Goal: Transaction & Acquisition: Purchase product/service

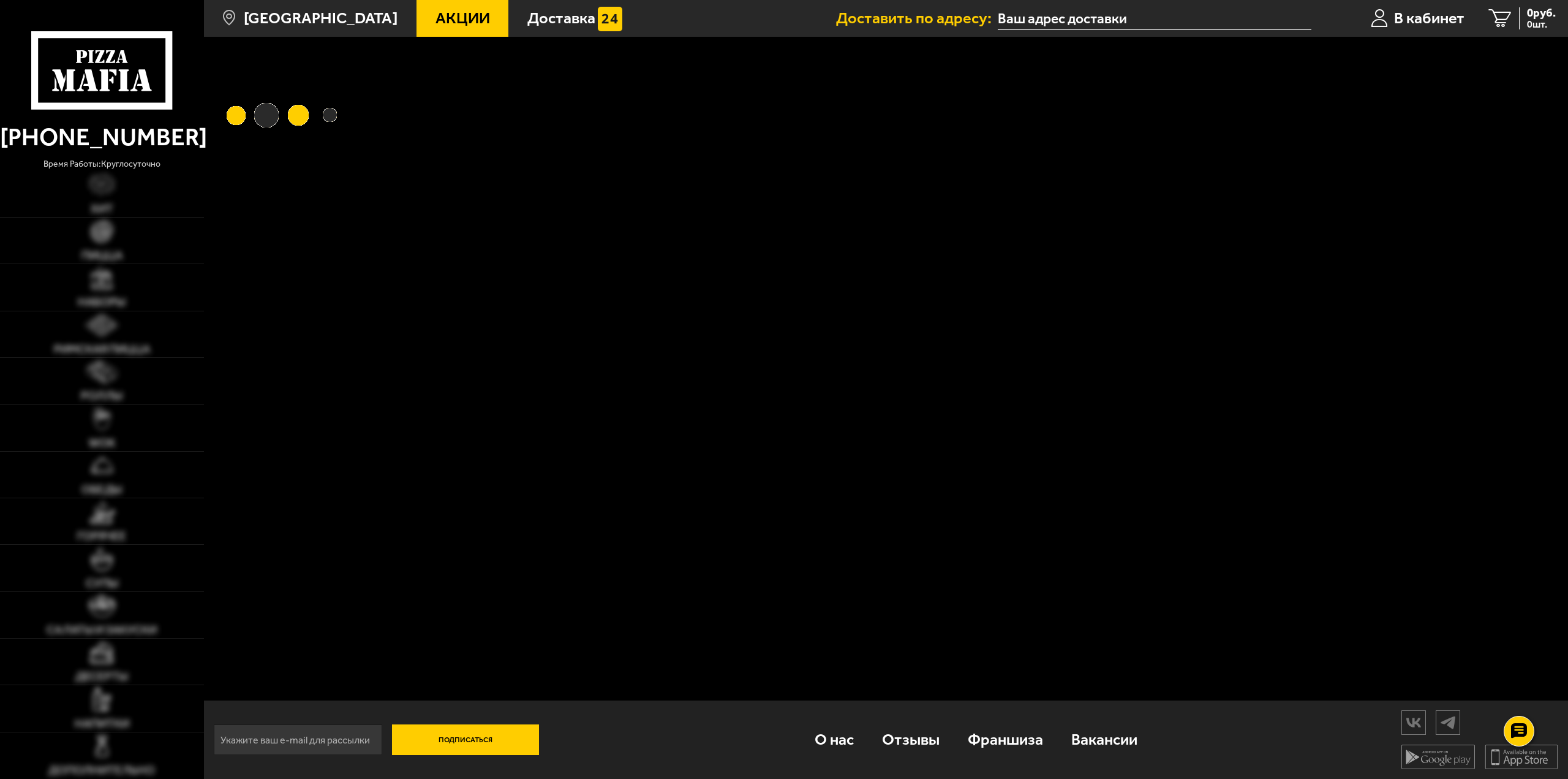
type input "[STREET_ADDRESS][PERSON_NAME]"
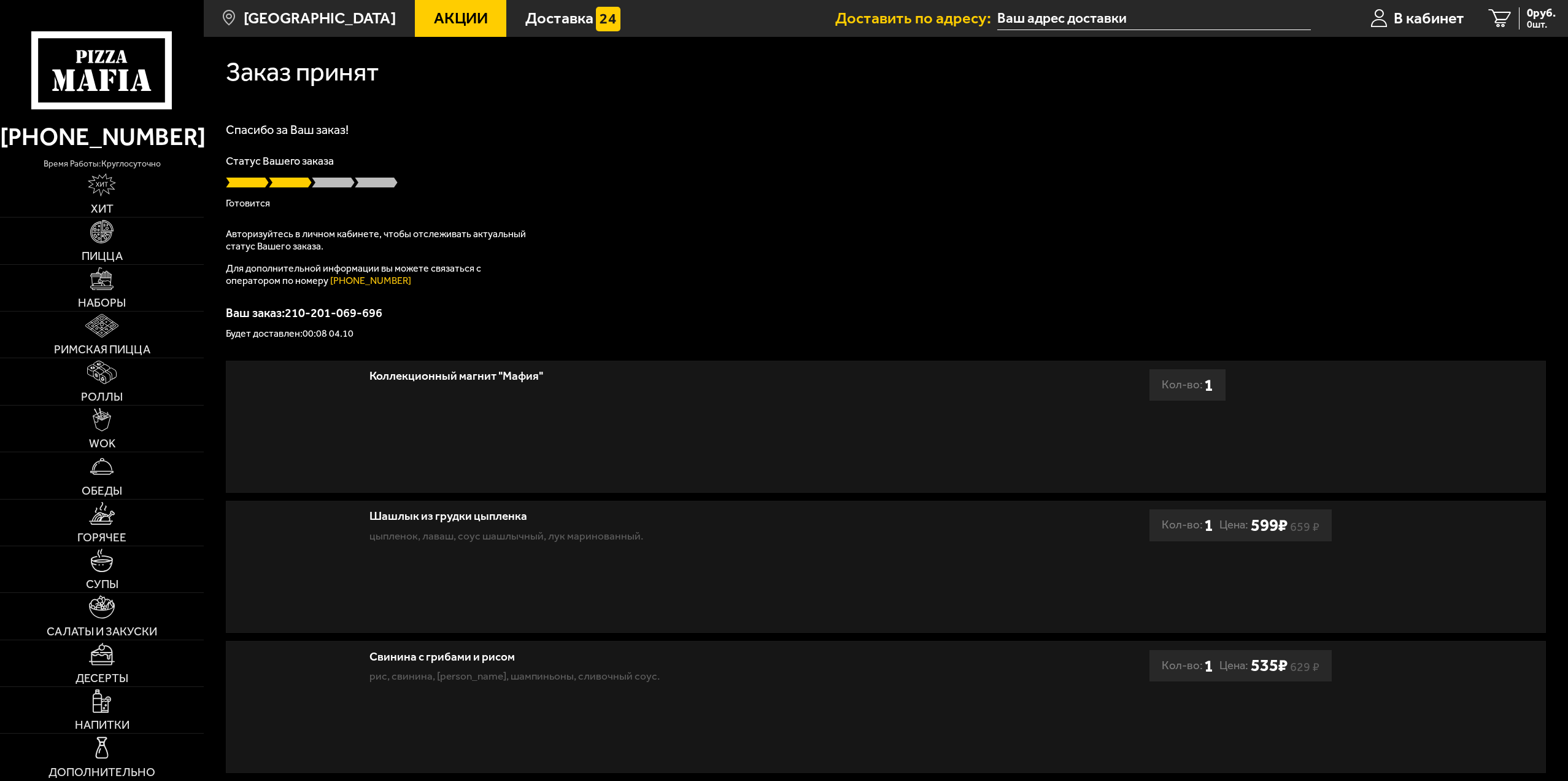
type input "[STREET_ADDRESS][PERSON_NAME]"
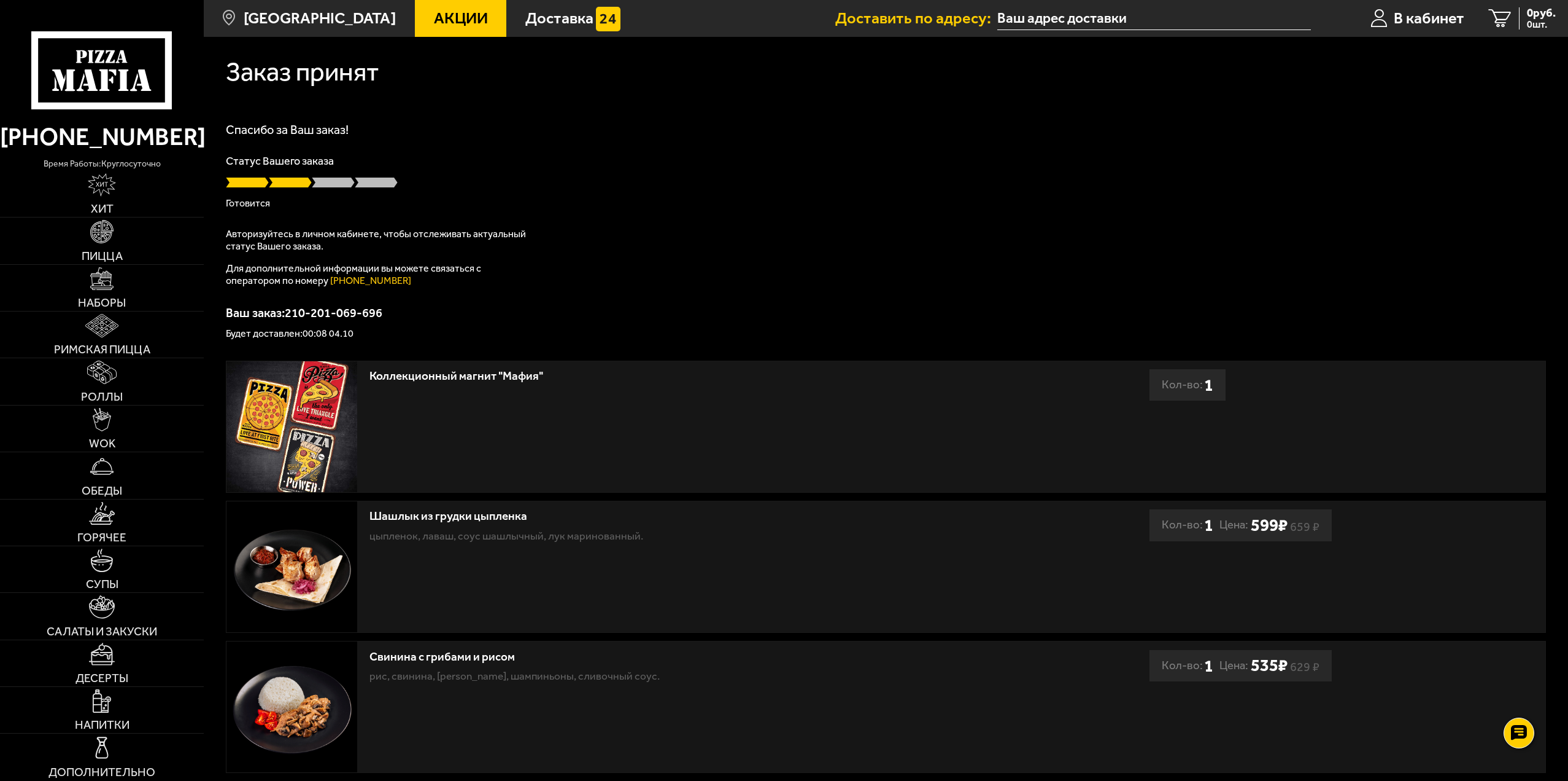
type input "[STREET_ADDRESS][PERSON_NAME]"
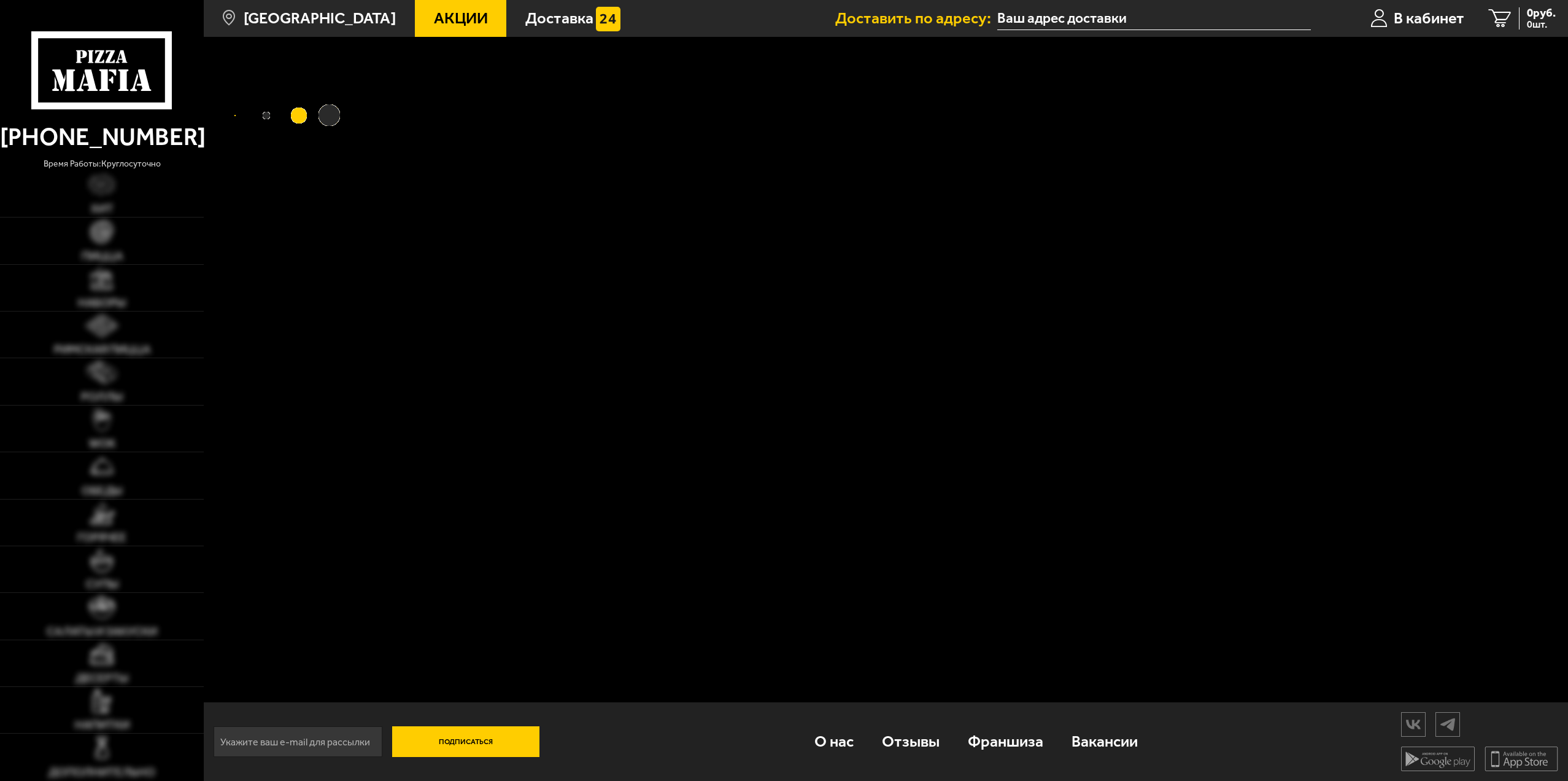
type input "[STREET_ADDRESS][PERSON_NAME]"
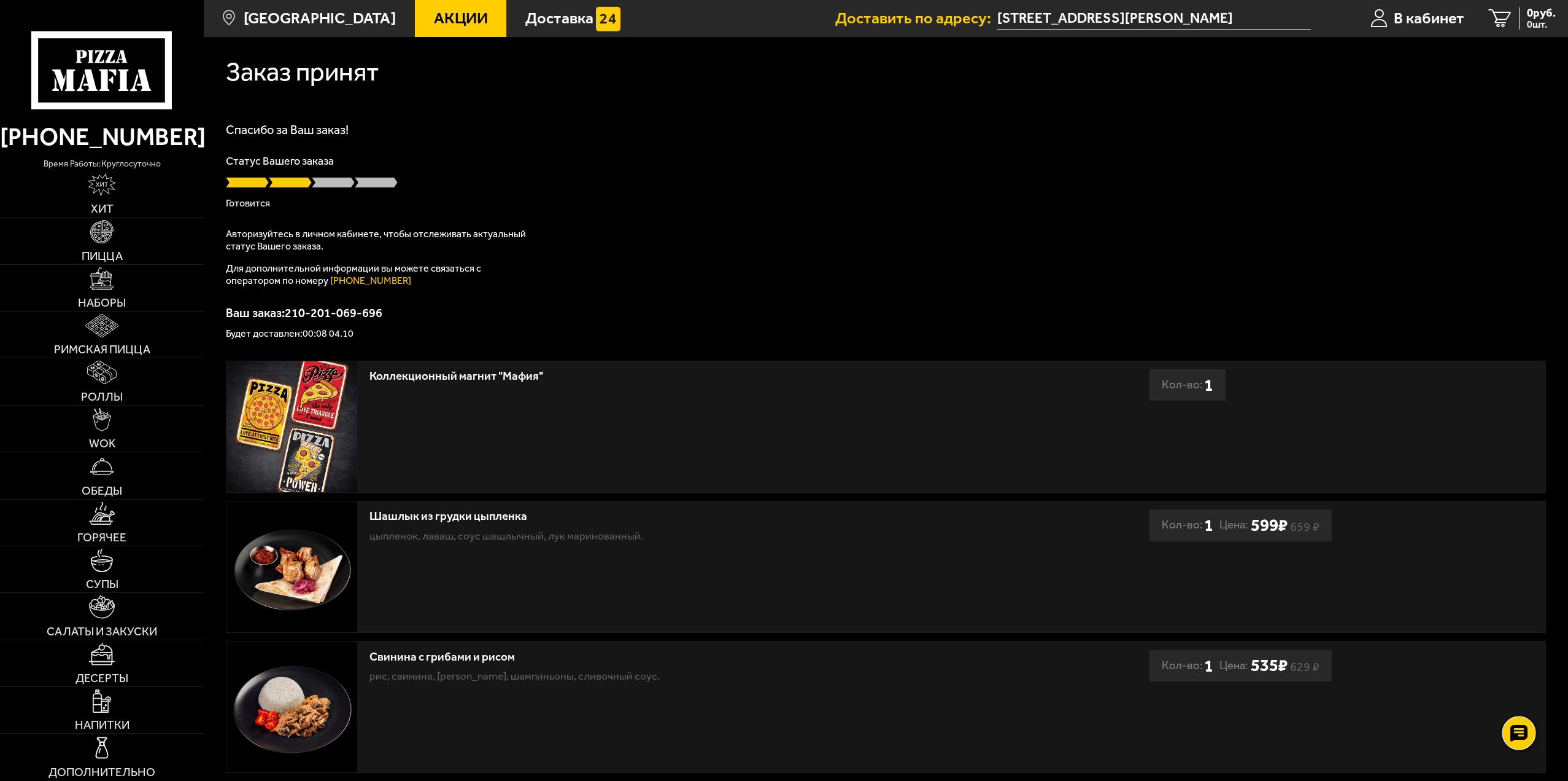
click at [1514, 736] on use at bounding box center [1519, 733] width 18 height 18
click at [1521, 695] on icon at bounding box center [1519, 696] width 18 height 18
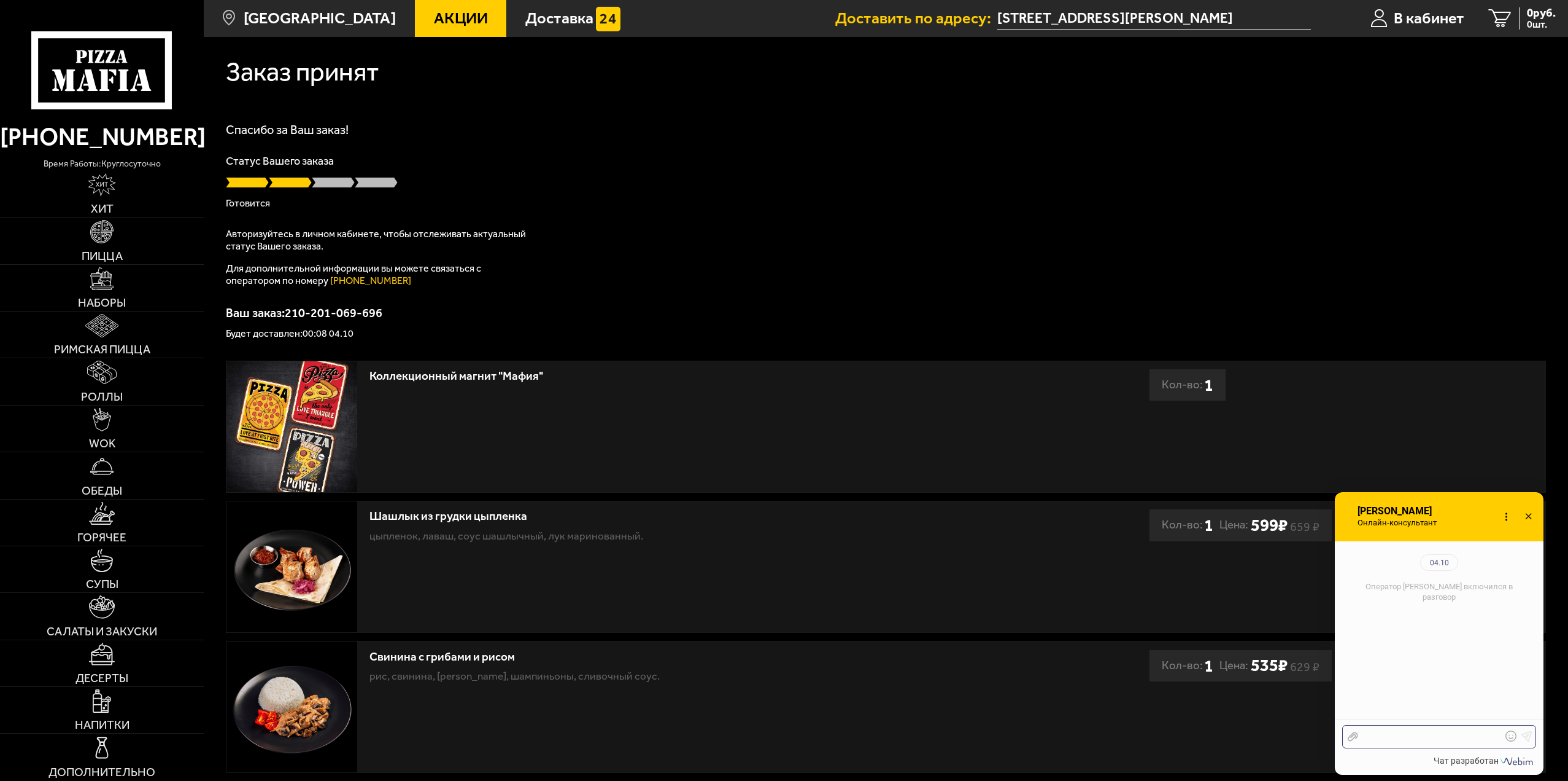
scroll to position [134, 0]
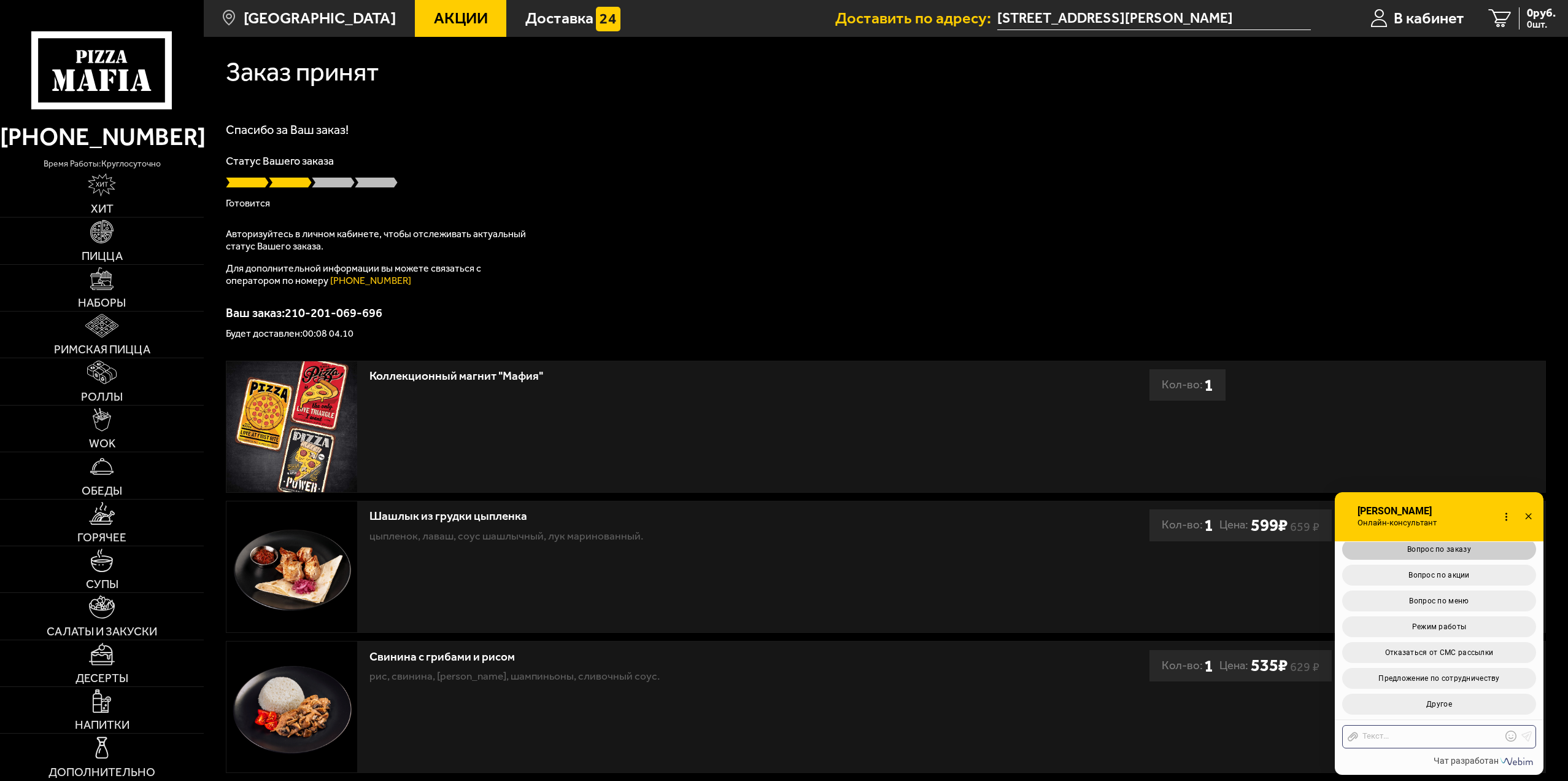
click at [1500, 554] on button "Вопрос по заказу" at bounding box center [1439, 548] width 194 height 21
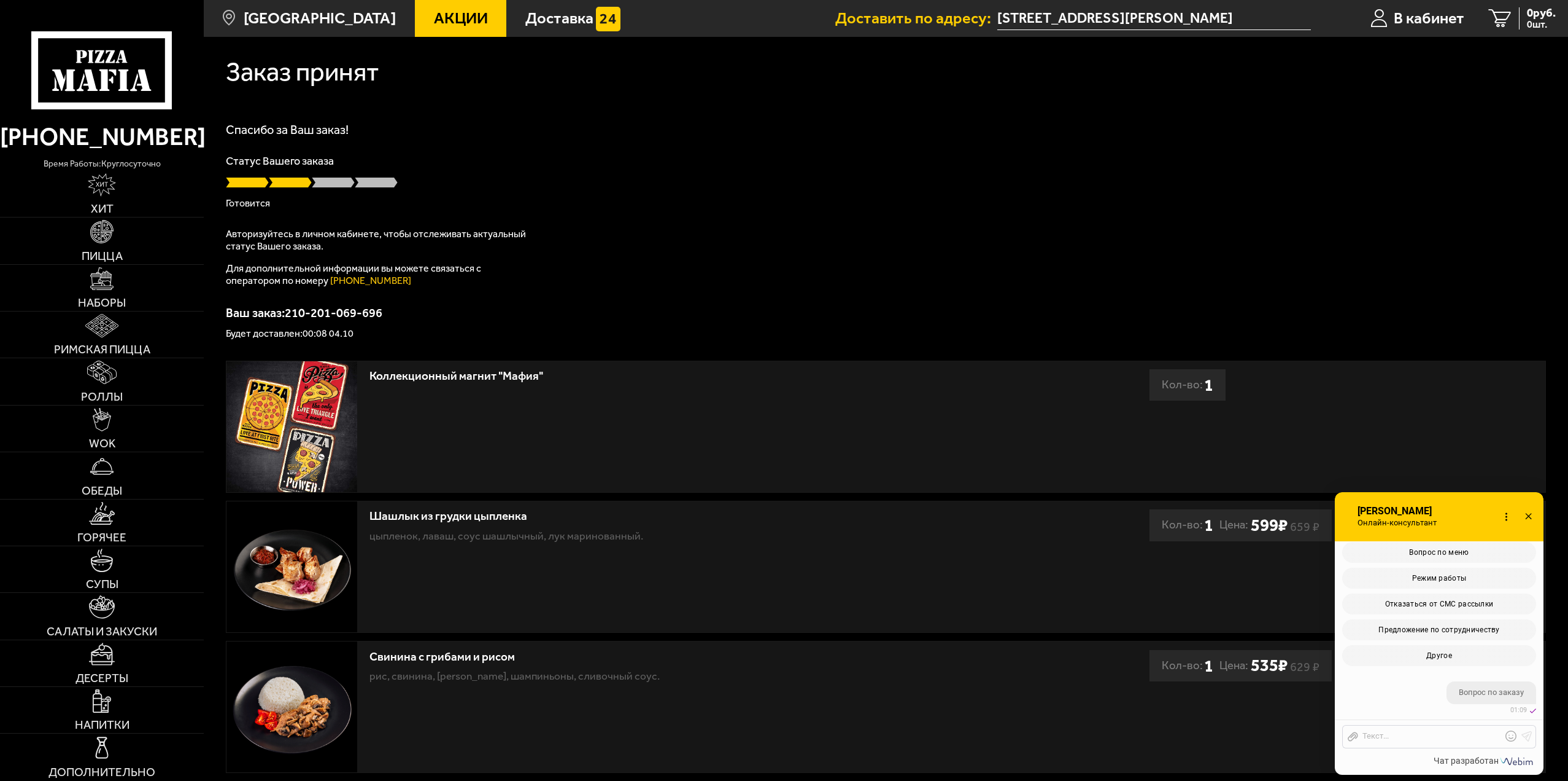
scroll to position [414, 0]
click at [1444, 551] on span "Статус заказа" at bounding box center [1439, 549] width 52 height 9
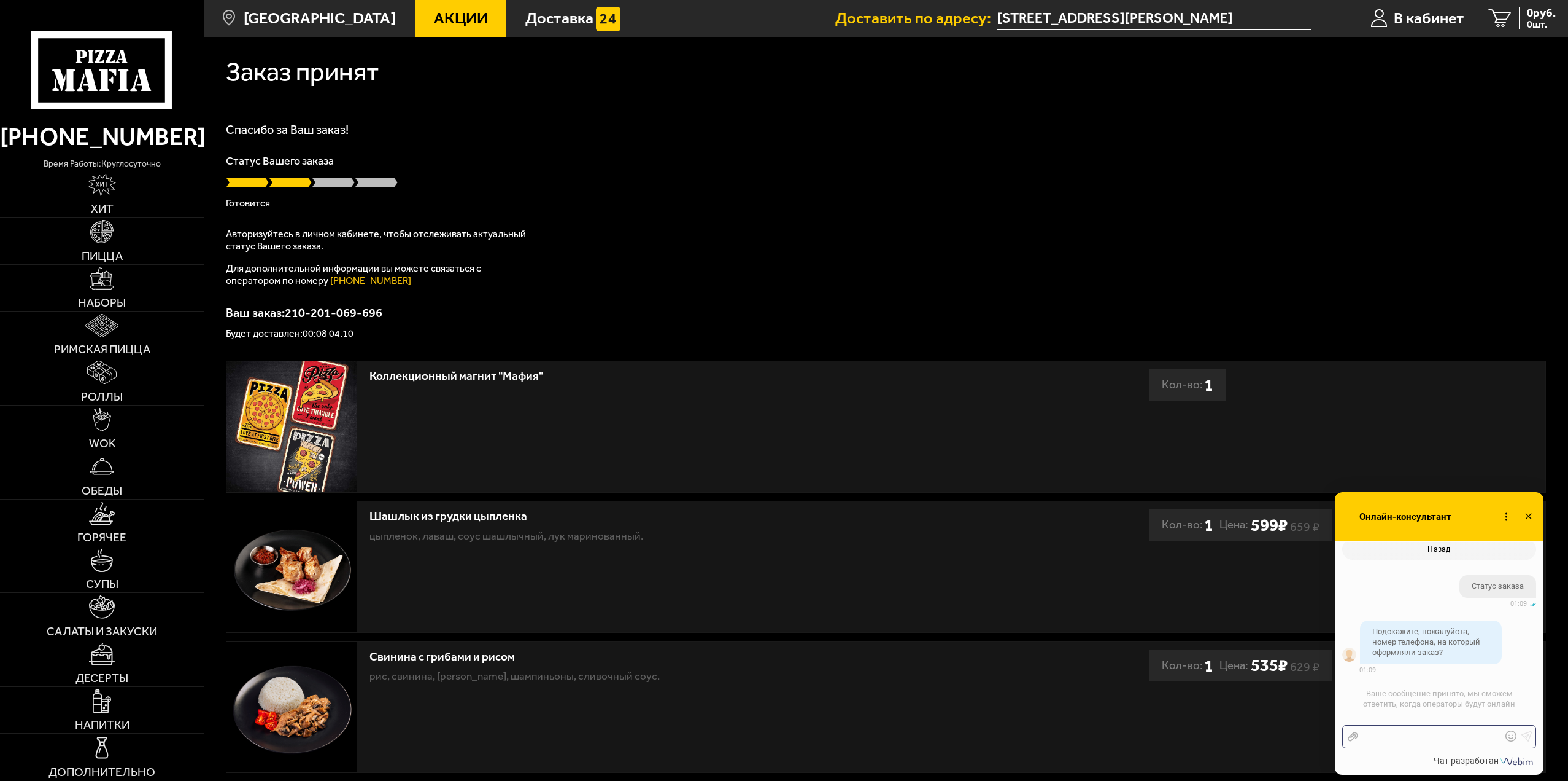
click at [1388, 736] on div at bounding box center [1430, 736] width 144 height 11
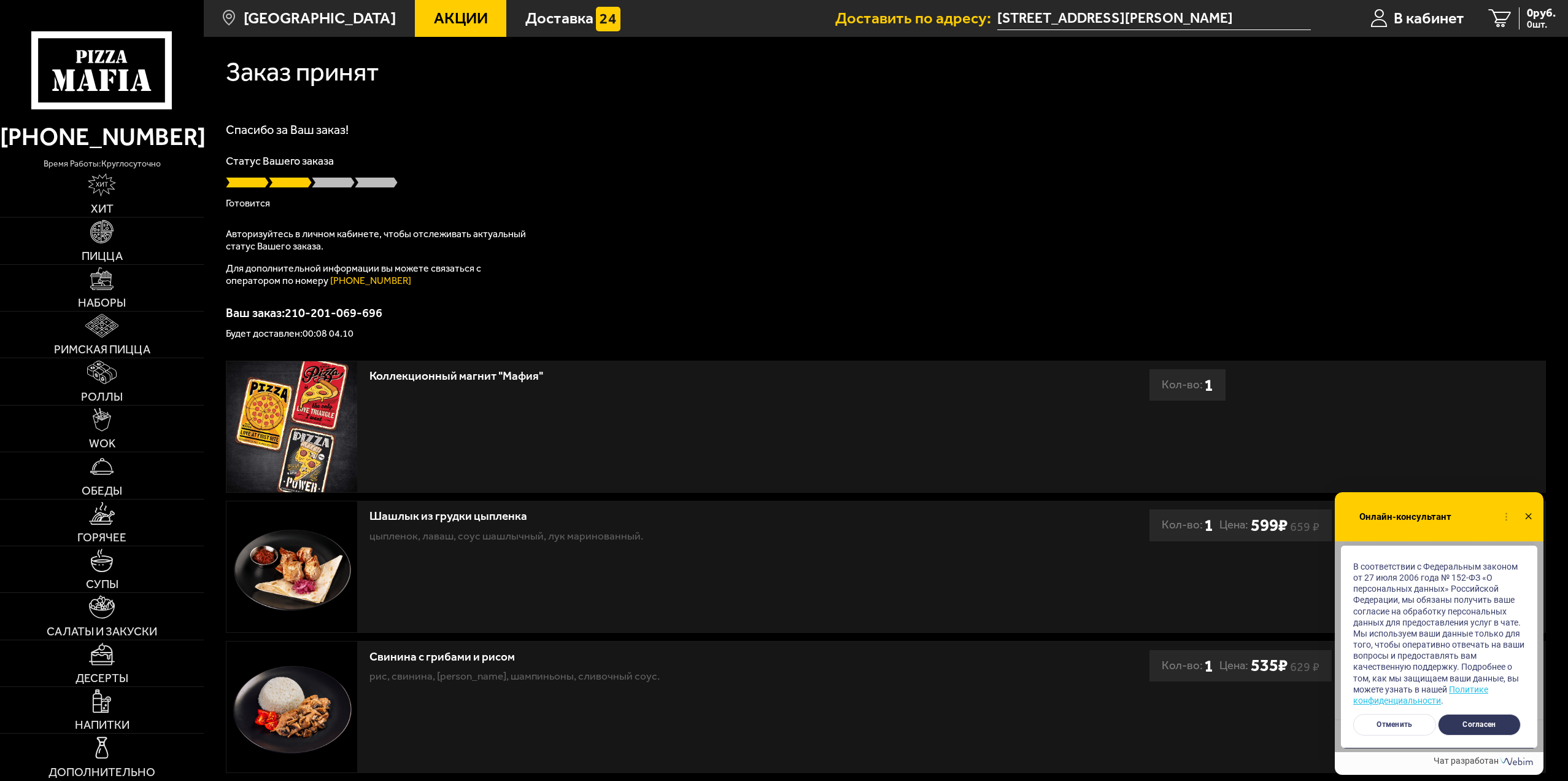
click at [1487, 721] on button "Согласен" at bounding box center [1479, 724] width 83 height 22
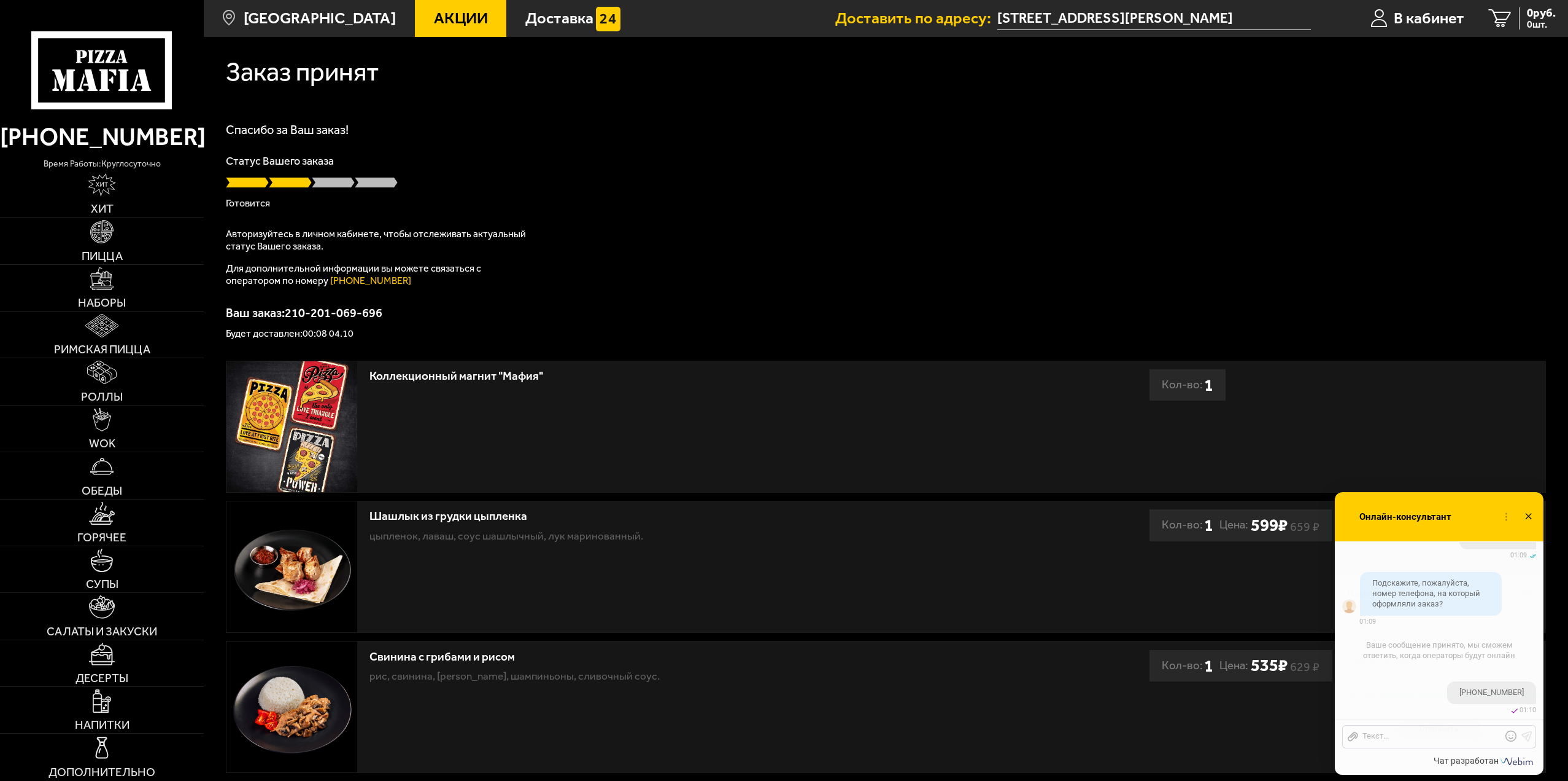
checkbox input "true"
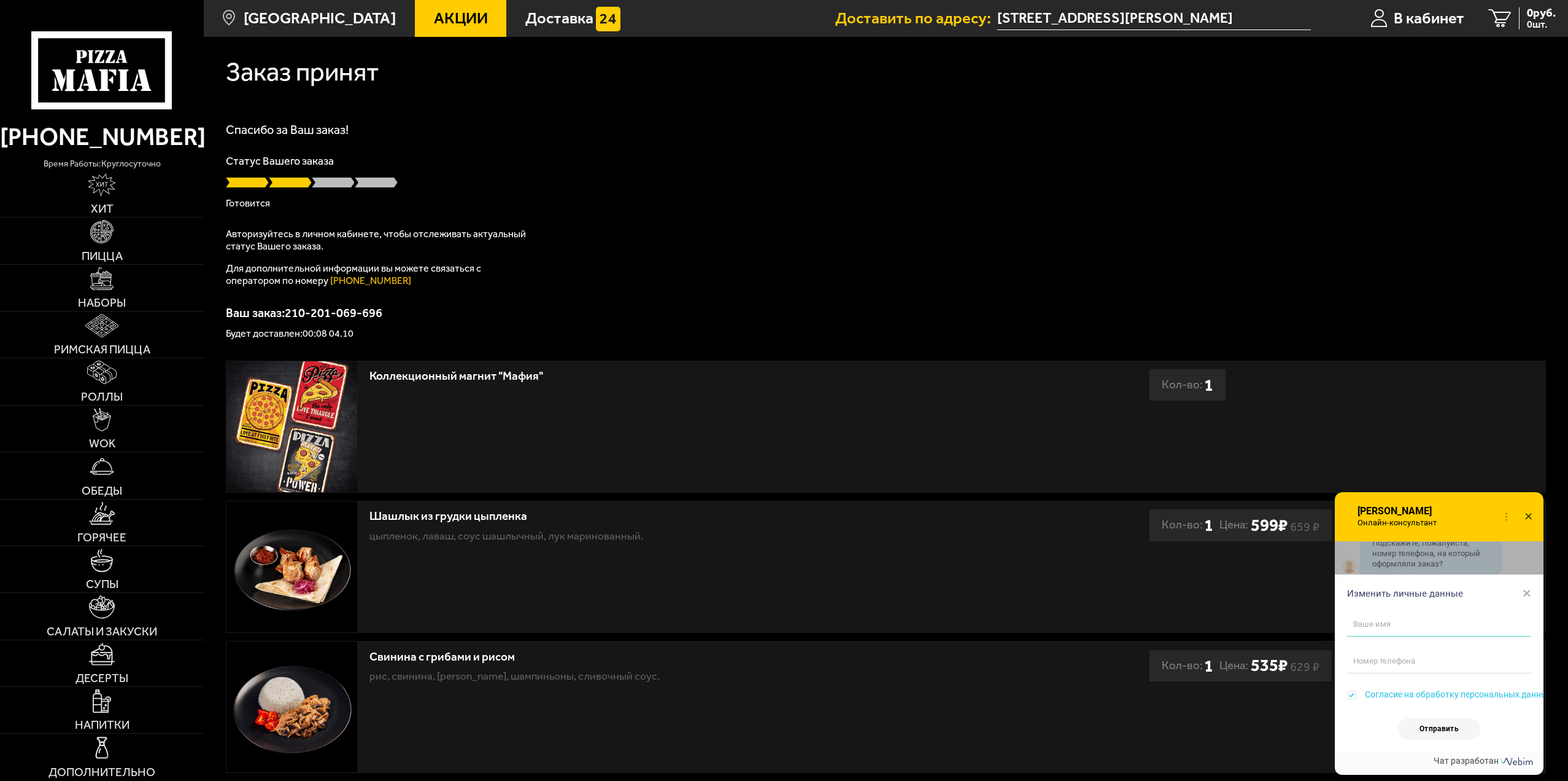
click at [1426, 624] on input "text" at bounding box center [1439, 623] width 184 height 24
type input "[PERSON_NAME]"
type input "[PHONE_NUMBER]"
click at [1523, 733] on div "Отправить" at bounding box center [1439, 729] width 184 height 22
click at [1470, 733] on button "Отправить" at bounding box center [1439, 729] width 83 height 22
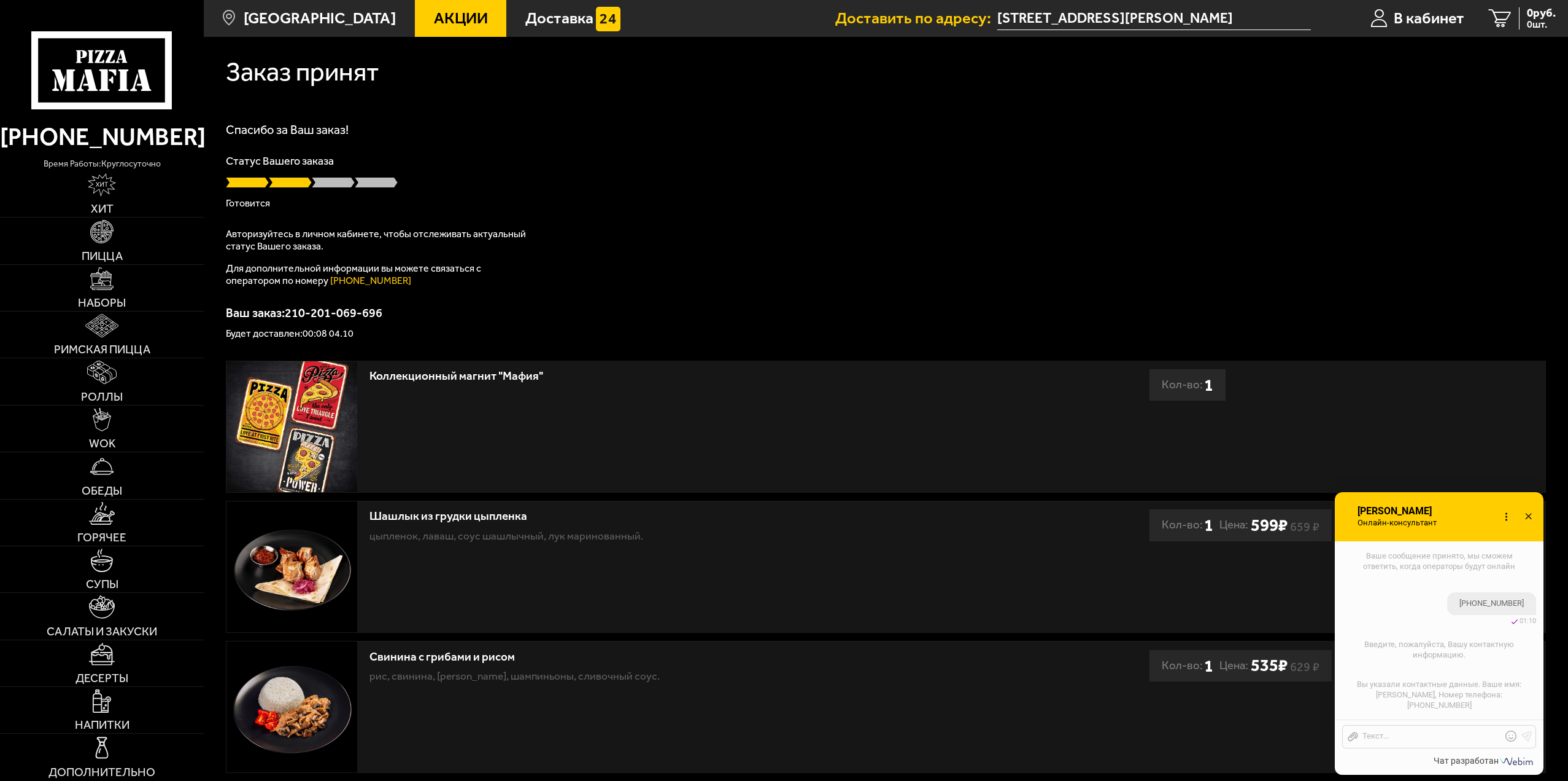
scroll to position [708, 0]
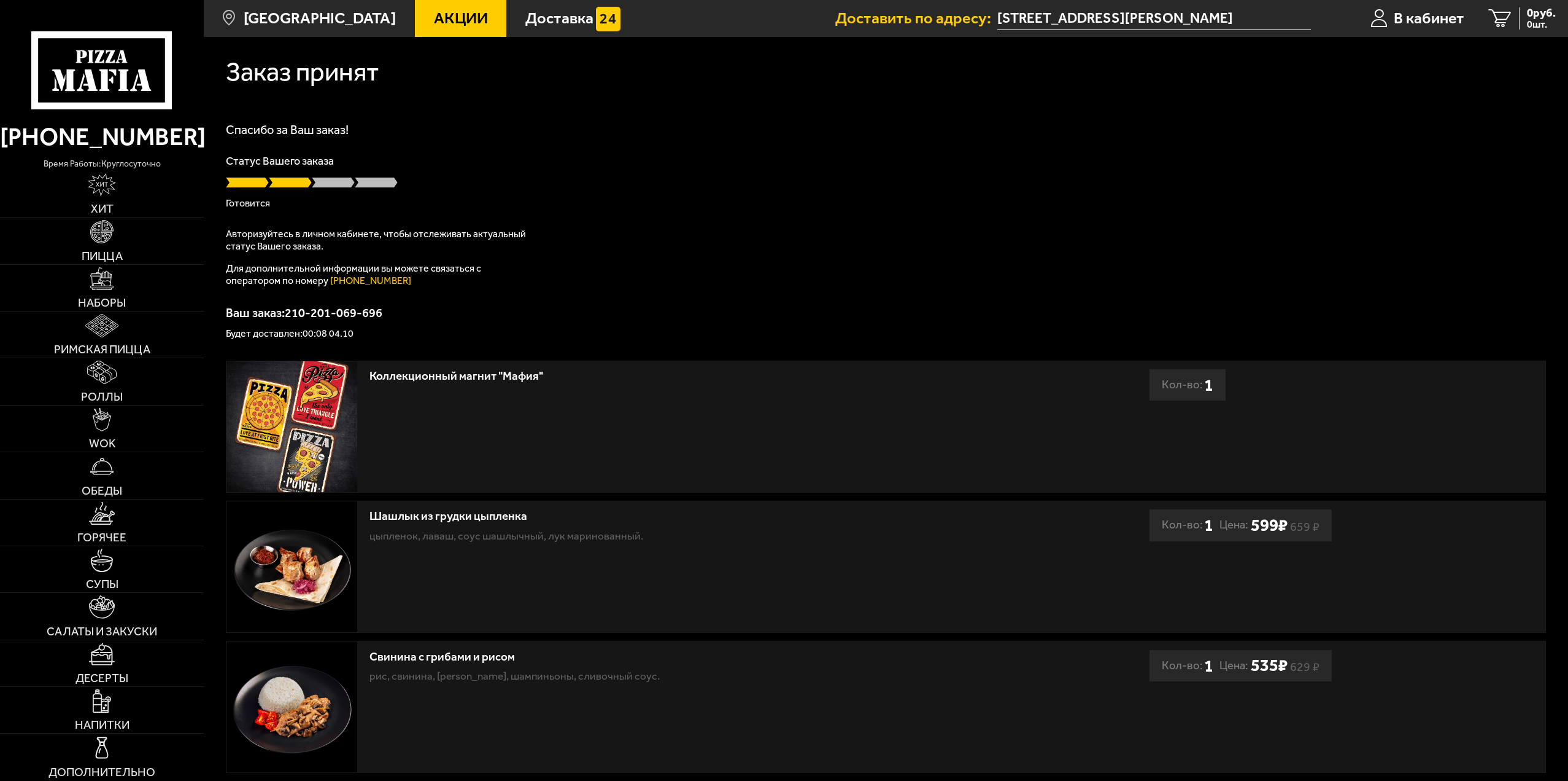
scroll to position [708, 0]
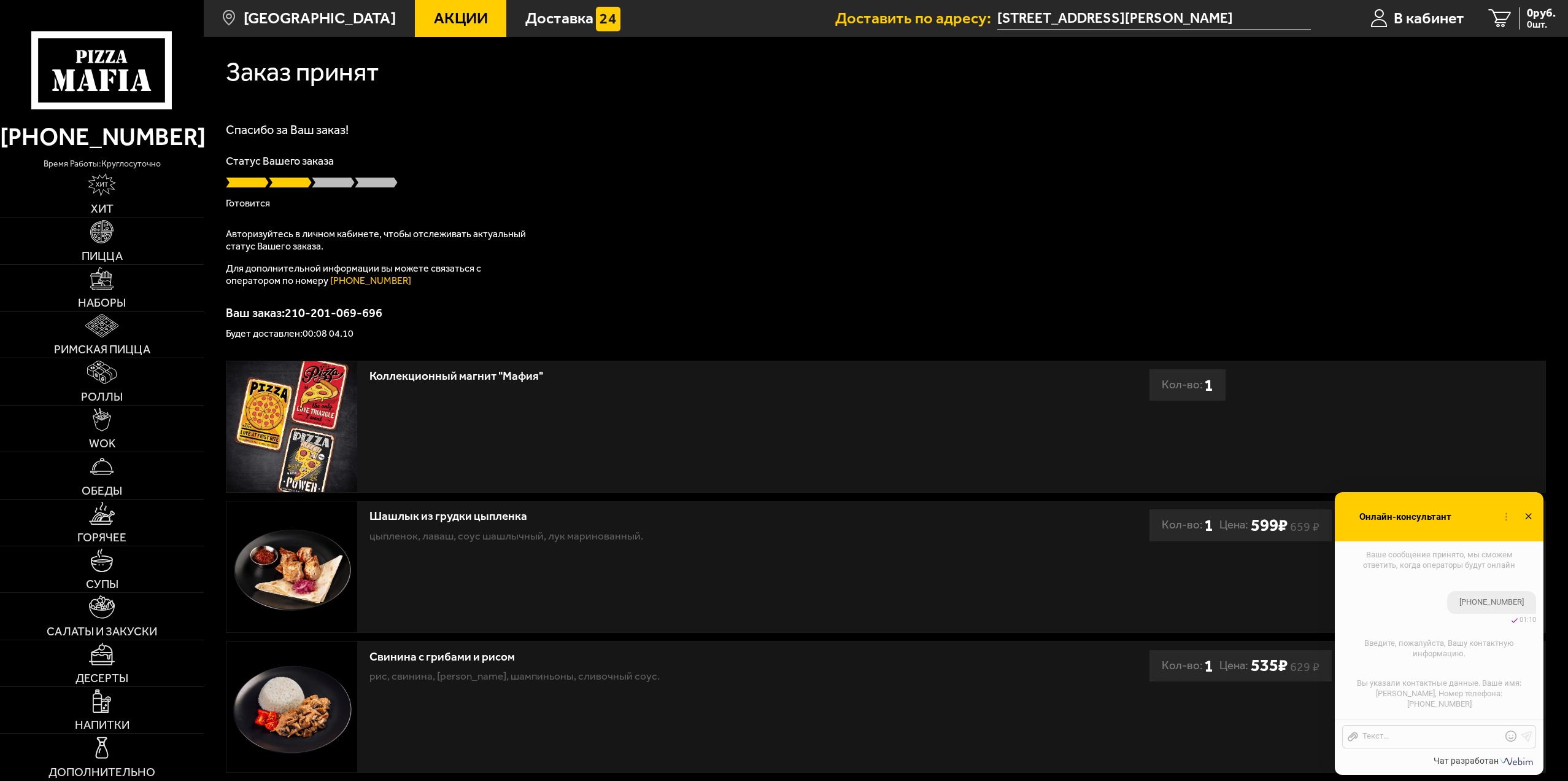
checkbox input "true"
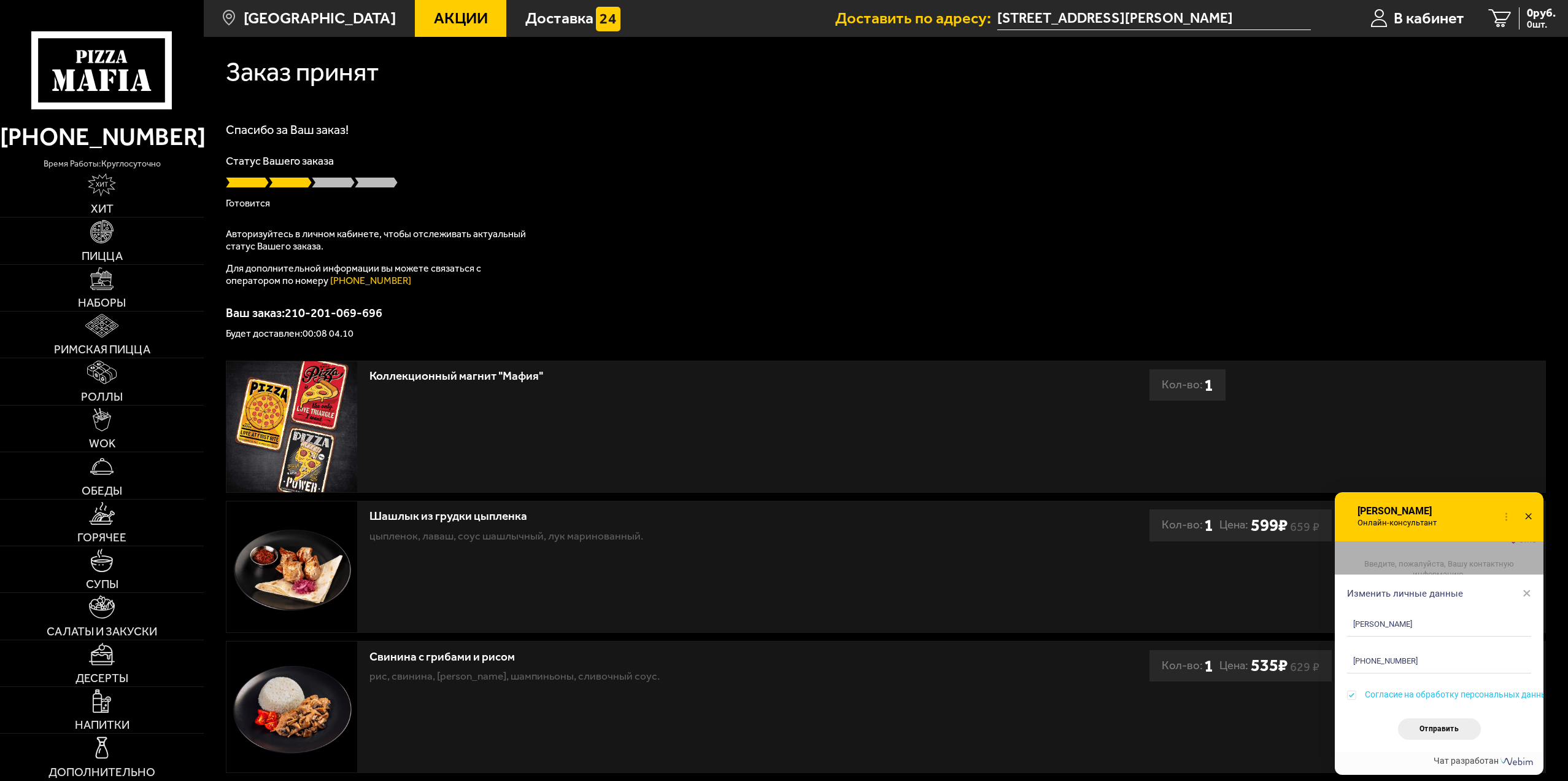
click at [1535, 593] on div "Изменить личные данные ×" at bounding box center [1439, 589] width 208 height 30
click at [1530, 592] on span "×" at bounding box center [1527, 592] width 9 height 19
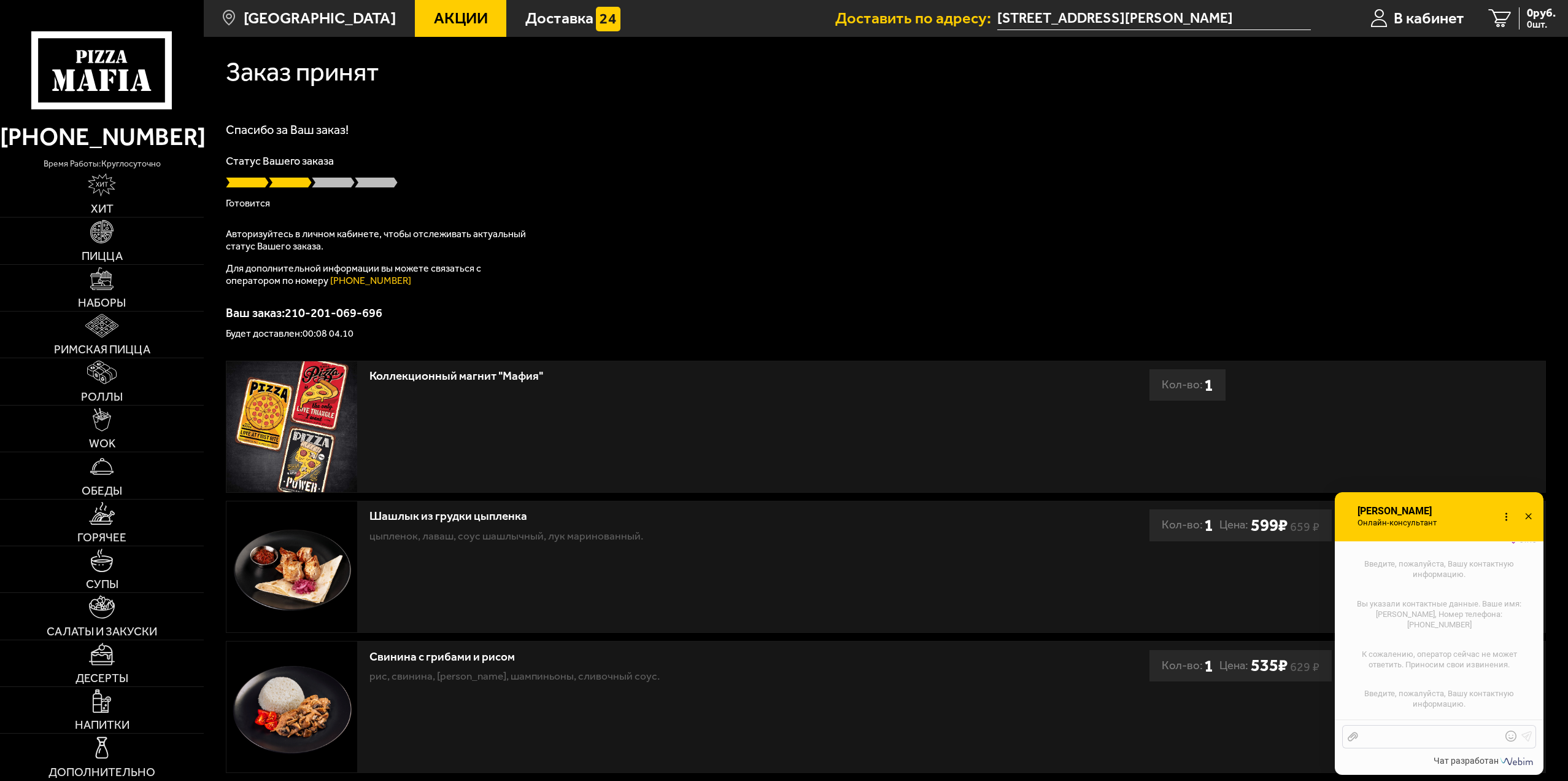
click at [1424, 728] on div "Отправить файл Текст..." at bounding box center [1439, 736] width 194 height 23
click at [1525, 509] on icon at bounding box center [1529, 517] width 18 height 18
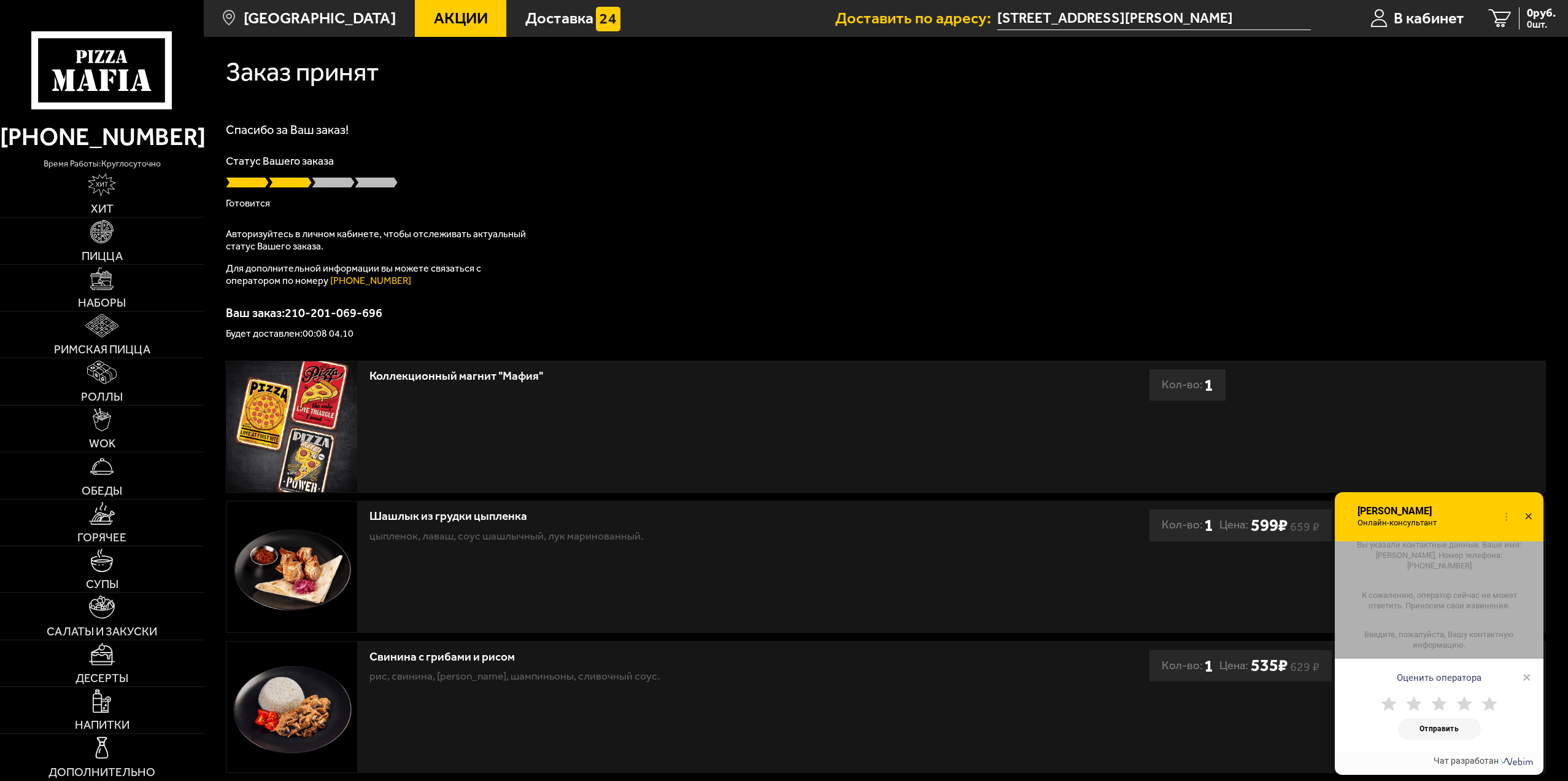
click at [1386, 251] on div "Спасибо за Ваш заказ! Статус Вашего заказа Готовится Авторизуйтесь в личном каб…" at bounding box center [886, 231] width 1321 height 215
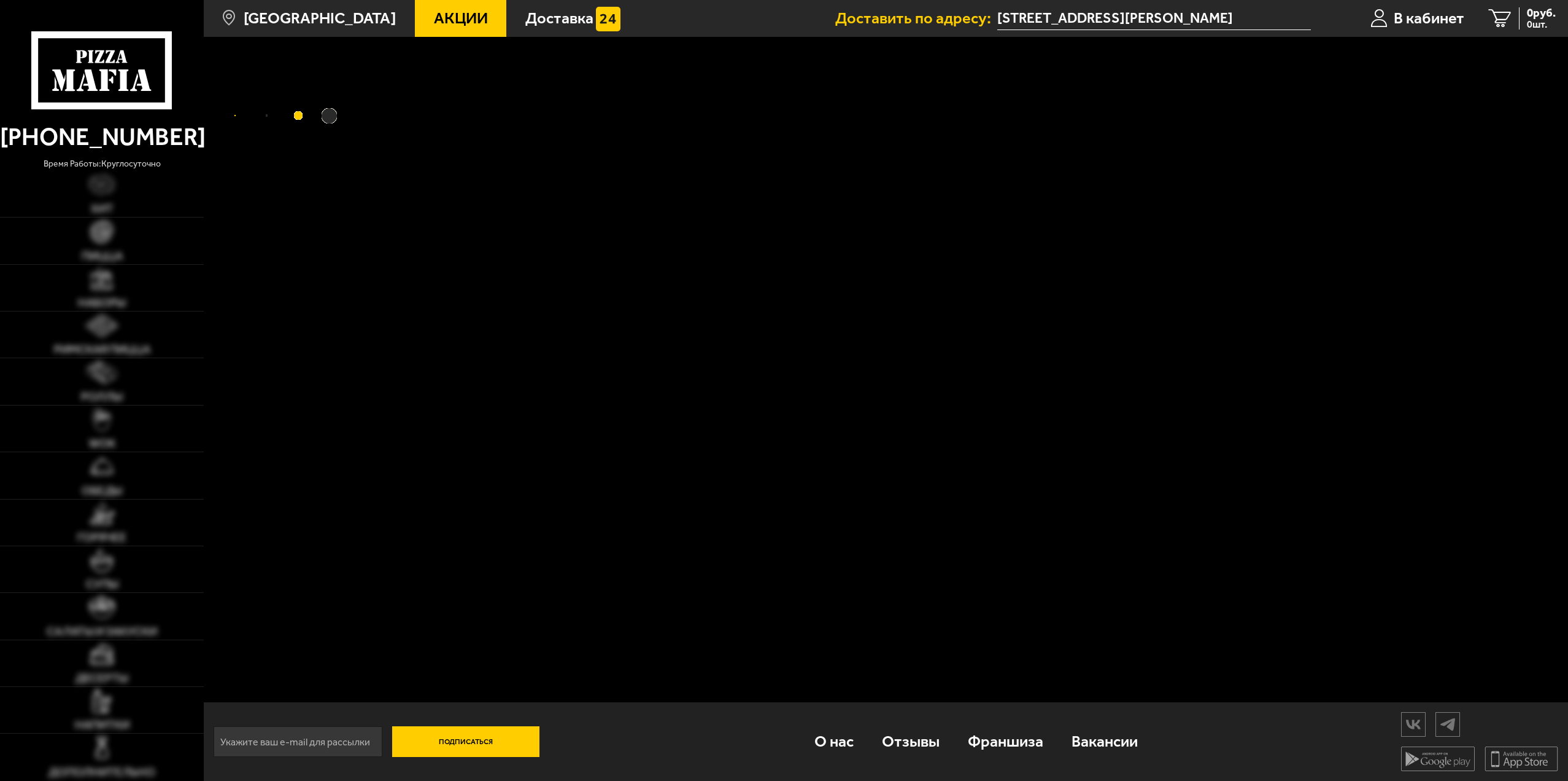
scroll to position [846, 0]
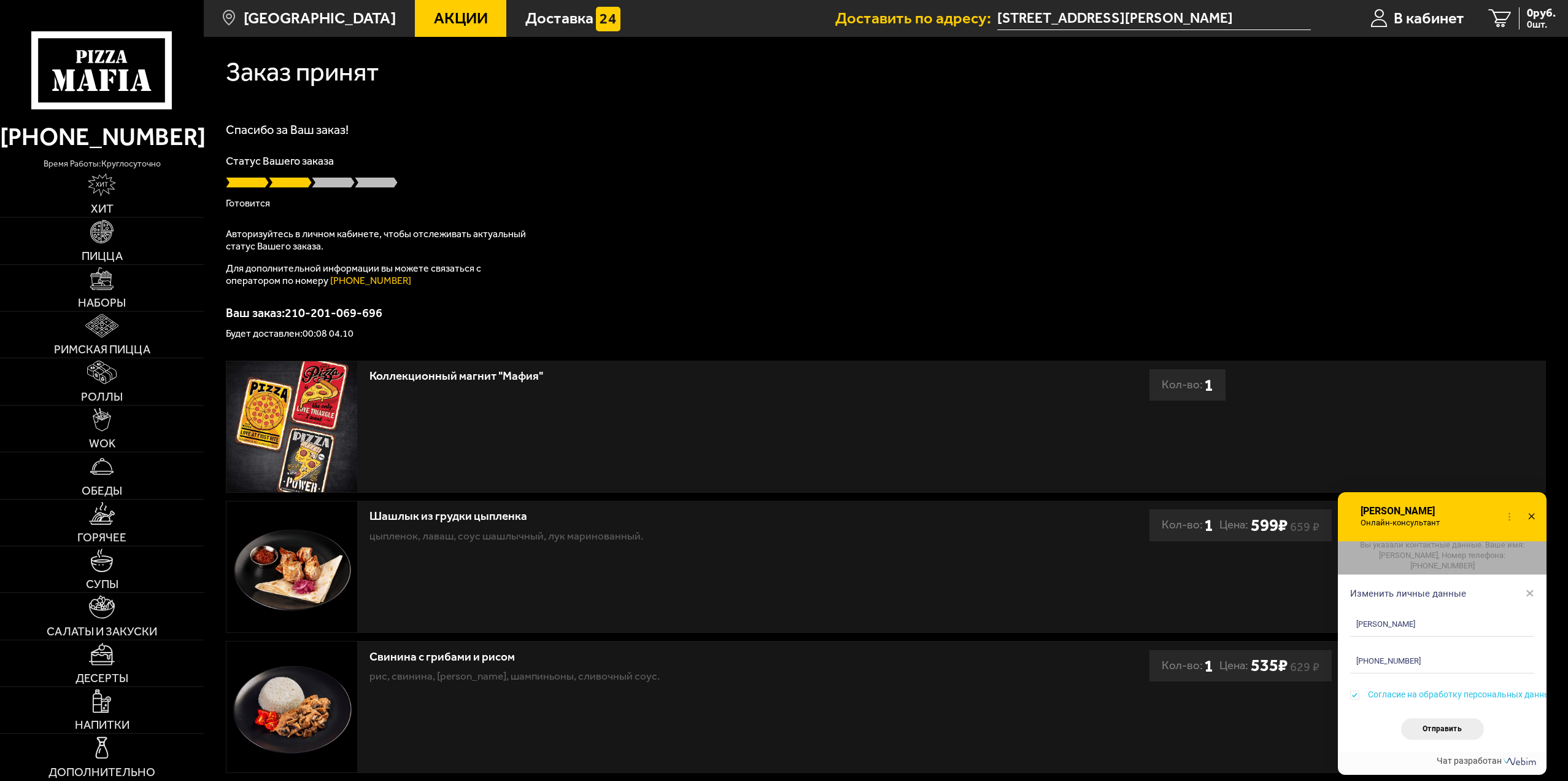
click at [1531, 517] on use at bounding box center [1531, 516] width 6 height 6
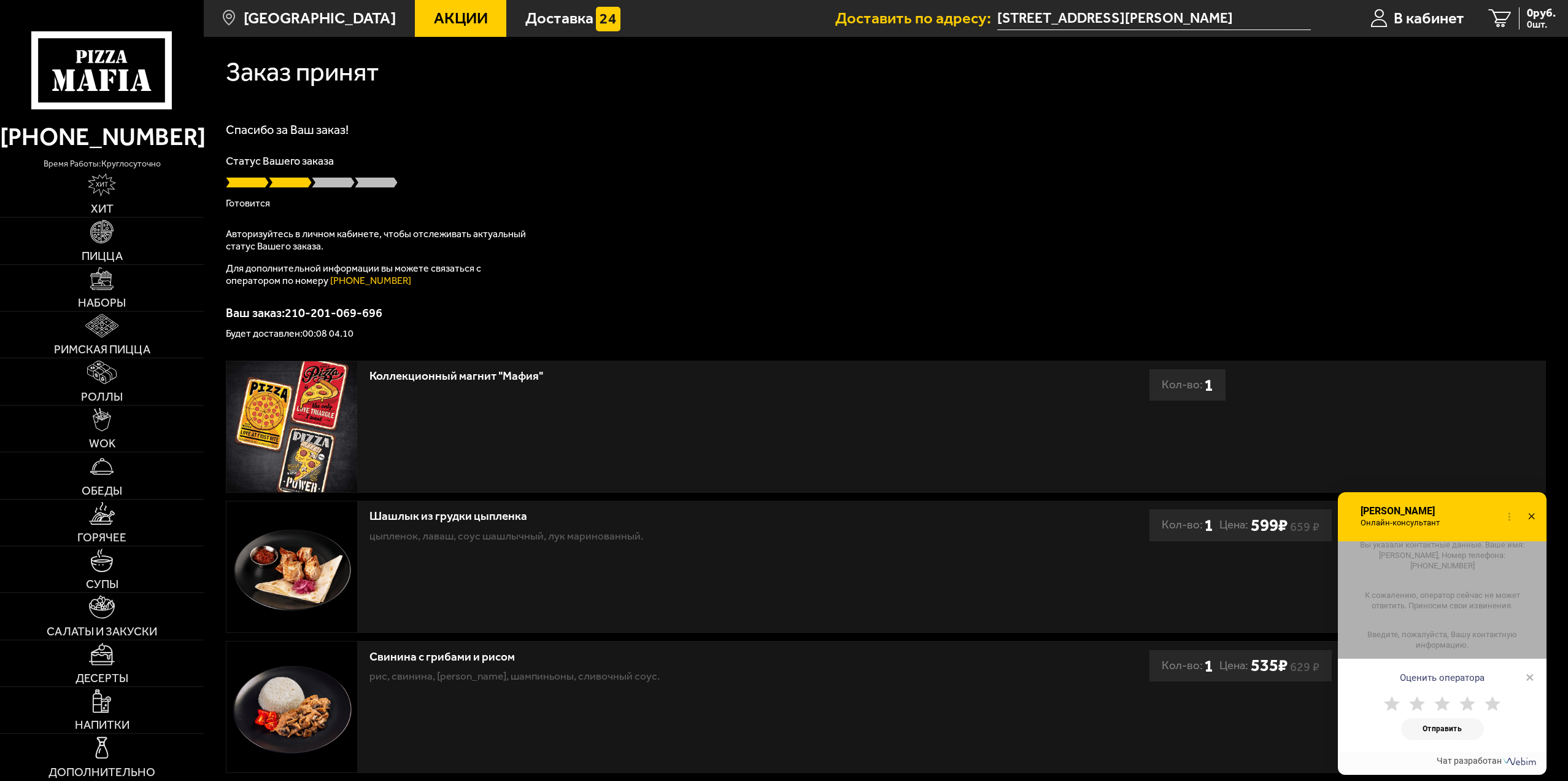
click at [1531, 517] on use at bounding box center [1531, 516] width 6 height 6
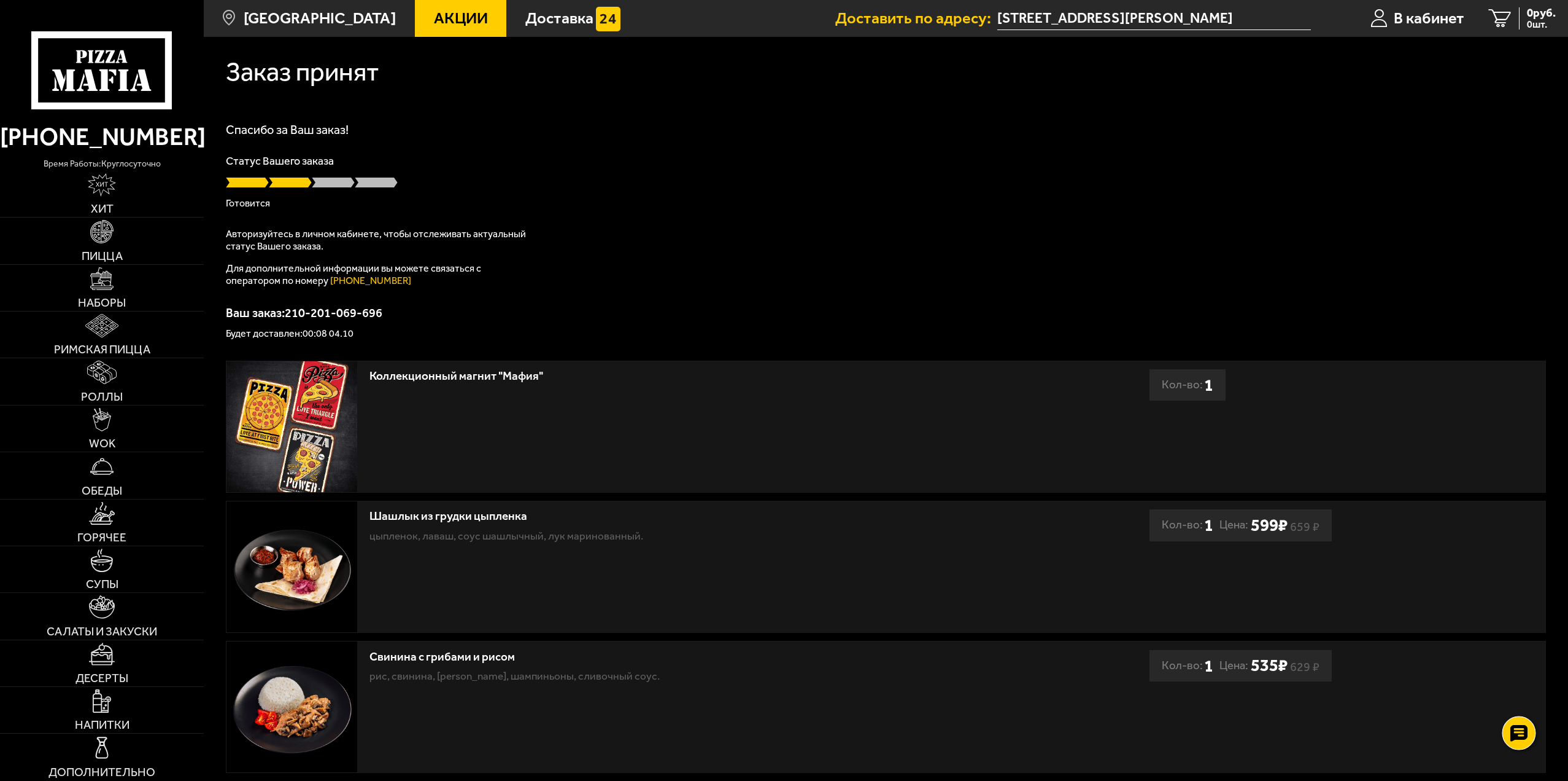
click at [1527, 722] on div at bounding box center [1519, 732] width 34 height 34
click at [1523, 698] on icon at bounding box center [1519, 696] width 18 height 18
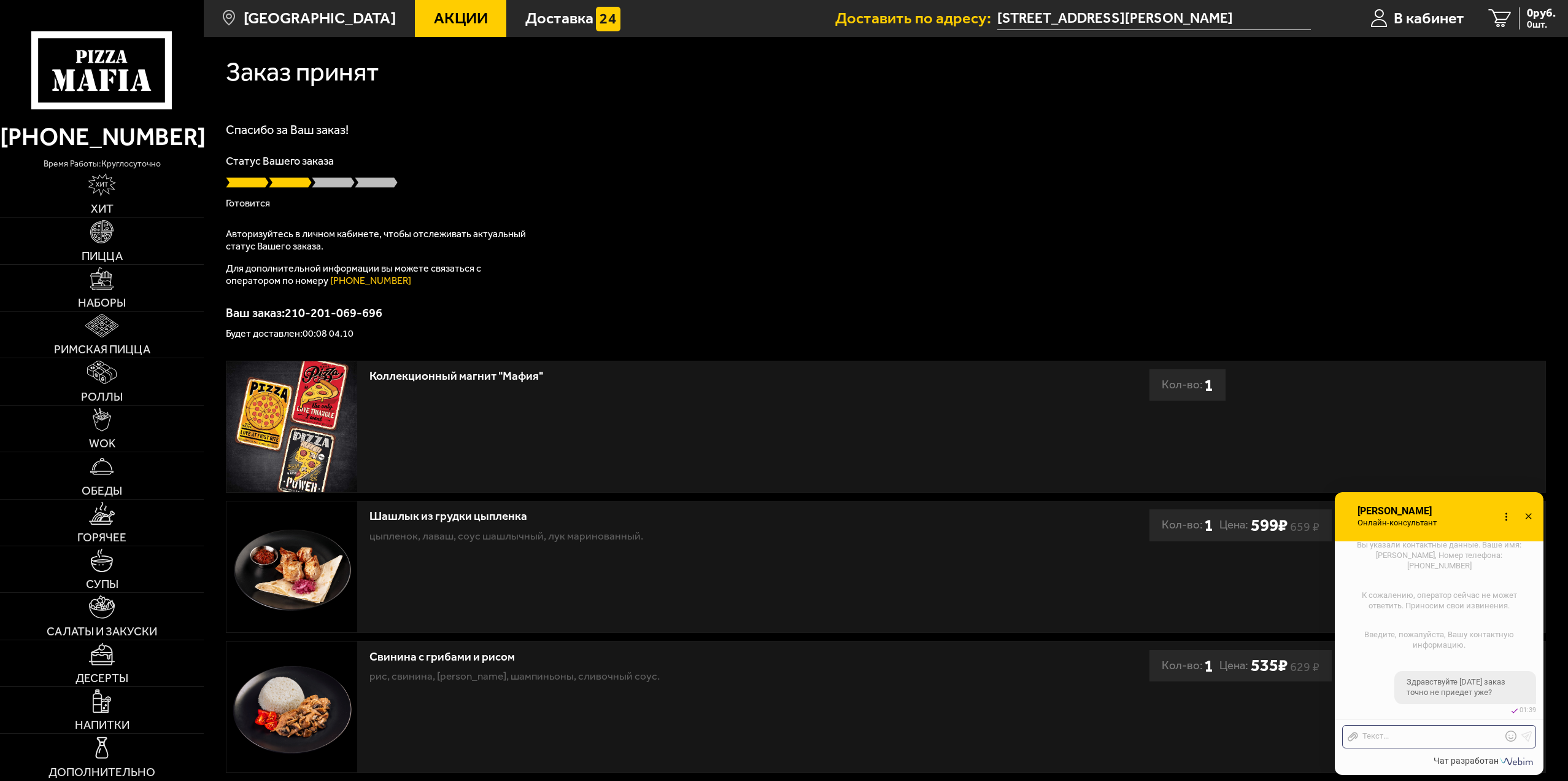
click at [1241, 276] on div "Спасибо за Ваш заказ! Статус Вашего заказа [PERSON_NAME] Авторизуйтесь в личном…" at bounding box center [886, 231] width 1321 height 215
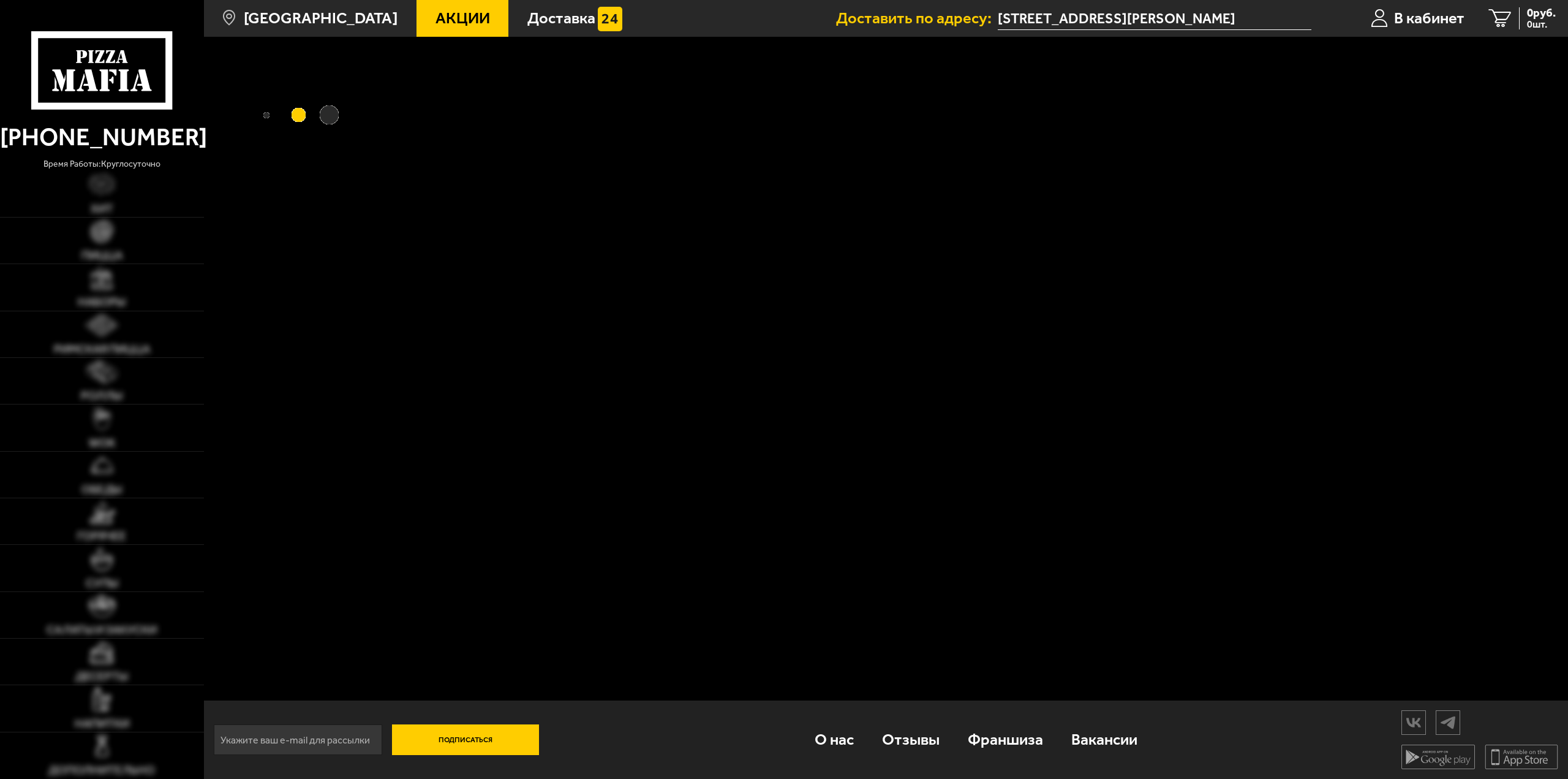
type input "[PERSON_NAME]"
type input "[PHONE_NUMBER]"
checkbox input "true"
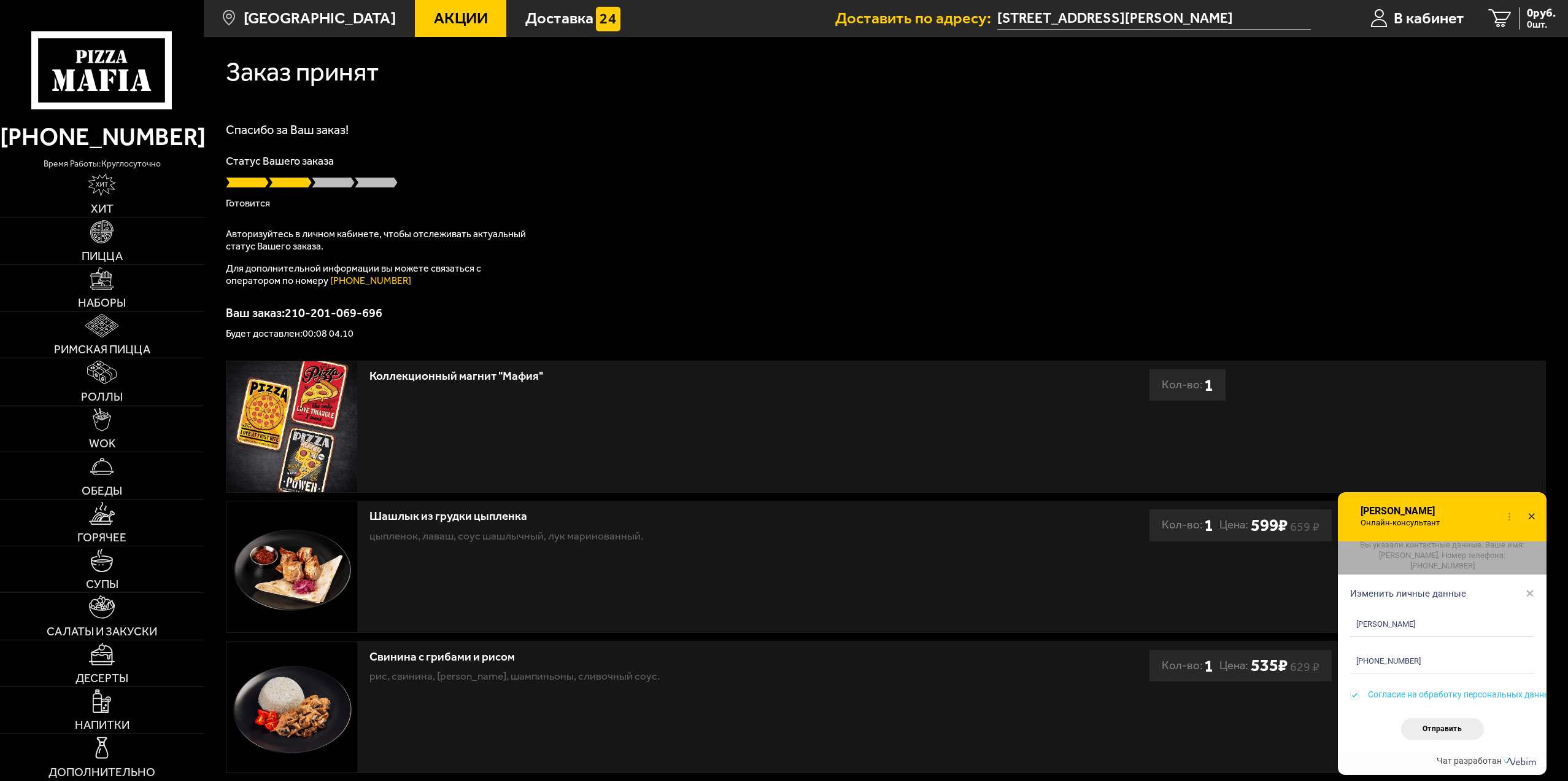
click at [1532, 591] on span "×" at bounding box center [1530, 592] width 9 height 19
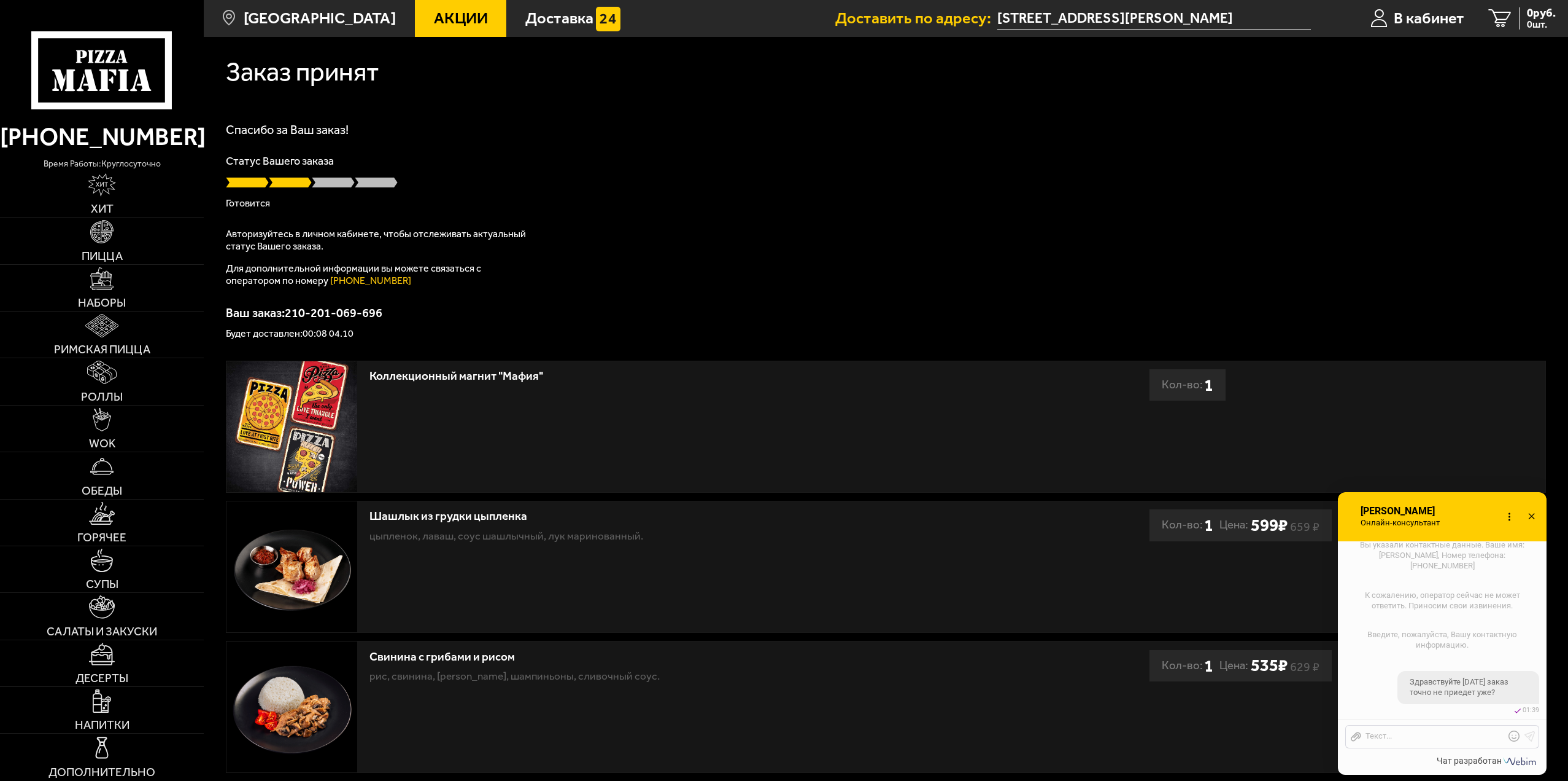
click at [1537, 513] on icon at bounding box center [1532, 517] width 18 height 18
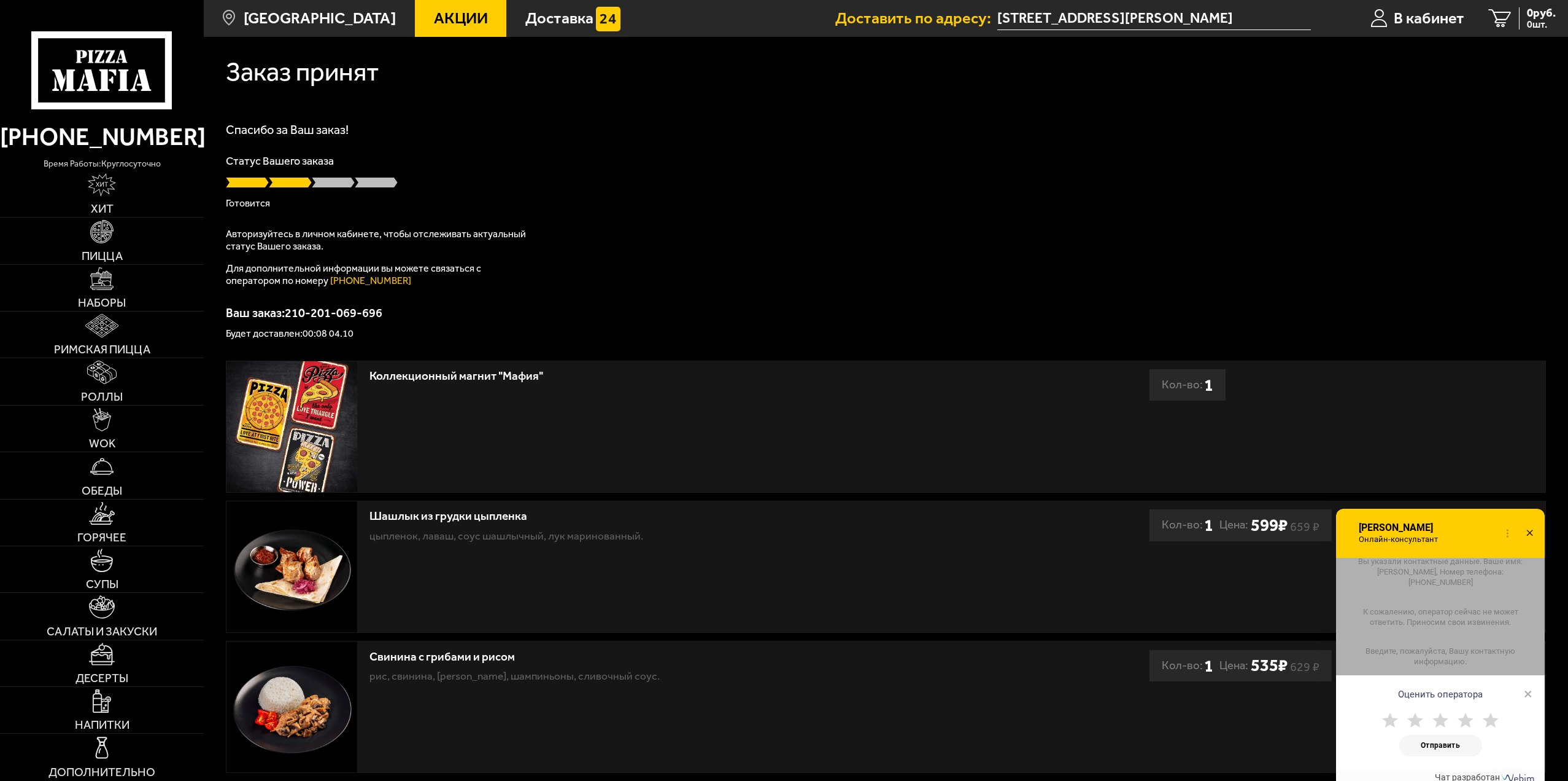
drag, startPoint x: 1537, startPoint y: 510, endPoint x: 1514, endPoint y: 657, distance: 148.8
click at [1521, 542] on icon at bounding box center [1530, 533] width 18 height 18
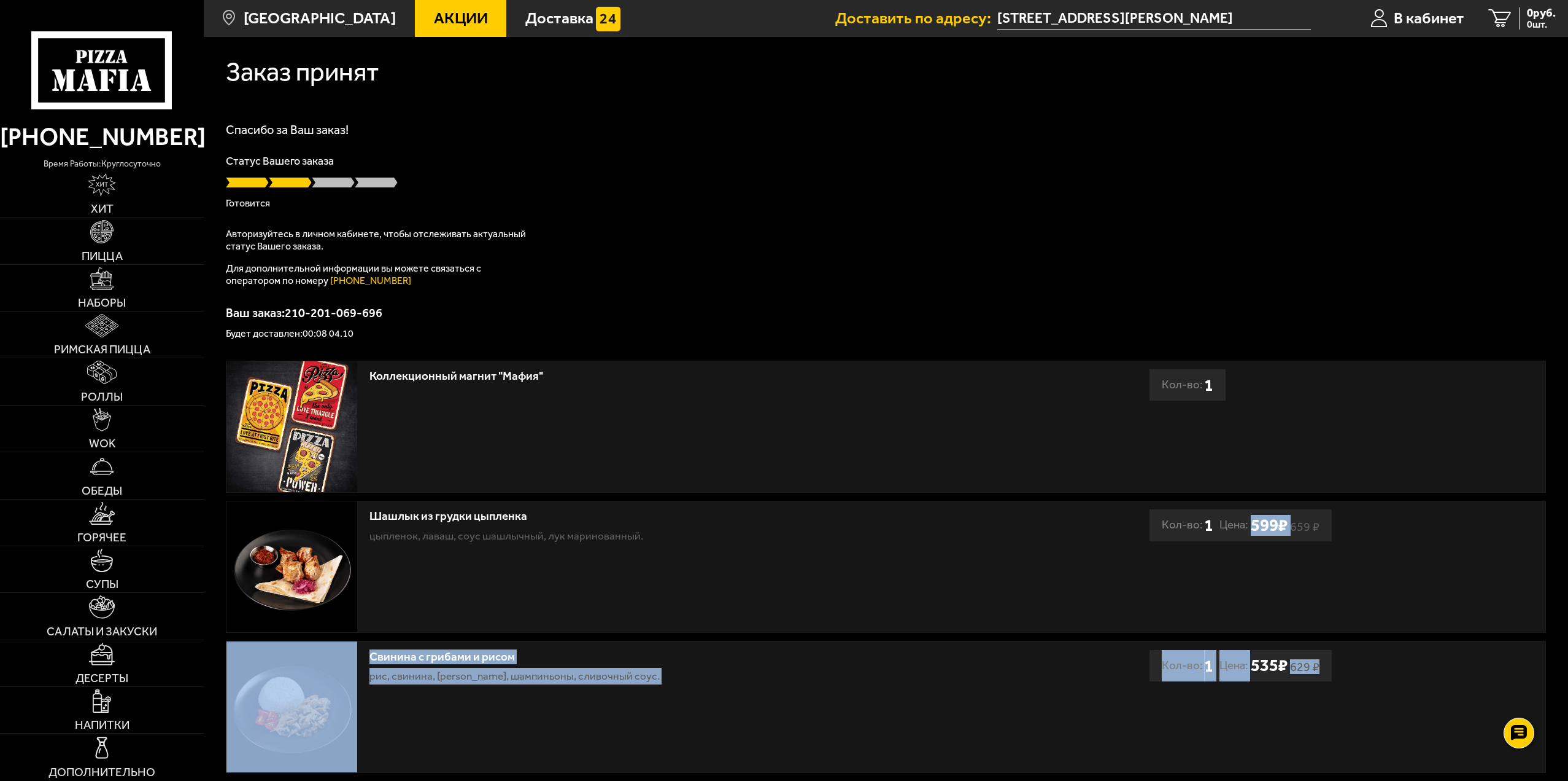
drag, startPoint x: 1514, startPoint y: 657, endPoint x: 1517, endPoint y: 614, distance: 43.1
click at [1517, 614] on div "Коллекционный магнит "Мафия" Кол-во: 1 Шашлык из грудки цыпленка цыпленок, лава…" at bounding box center [886, 707] width 1321 height 693
click at [1524, 715] on div "Пицца Мафия клиентская поддержка Чат на сайте" at bounding box center [1519, 733] width 37 height 37
click at [1527, 731] on use at bounding box center [1519, 733] width 18 height 18
click at [1528, 695] on link at bounding box center [1519, 695] width 32 height 32
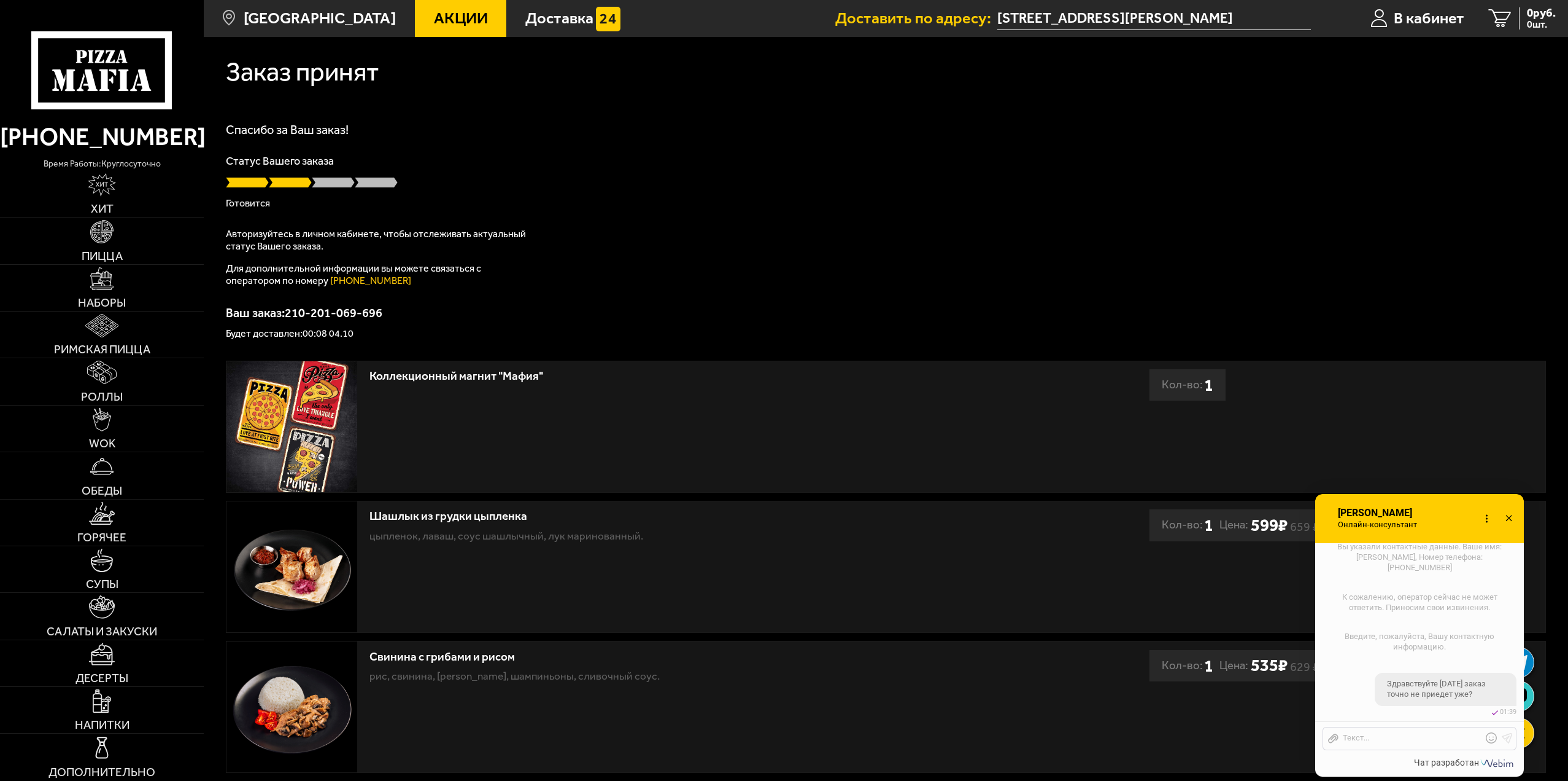
click at [695, 288] on div "Спасибо за Ваш заказ! Статус Вашего заказа Готовится Авторизуйтесь в личном каб…" at bounding box center [886, 231] width 1321 height 215
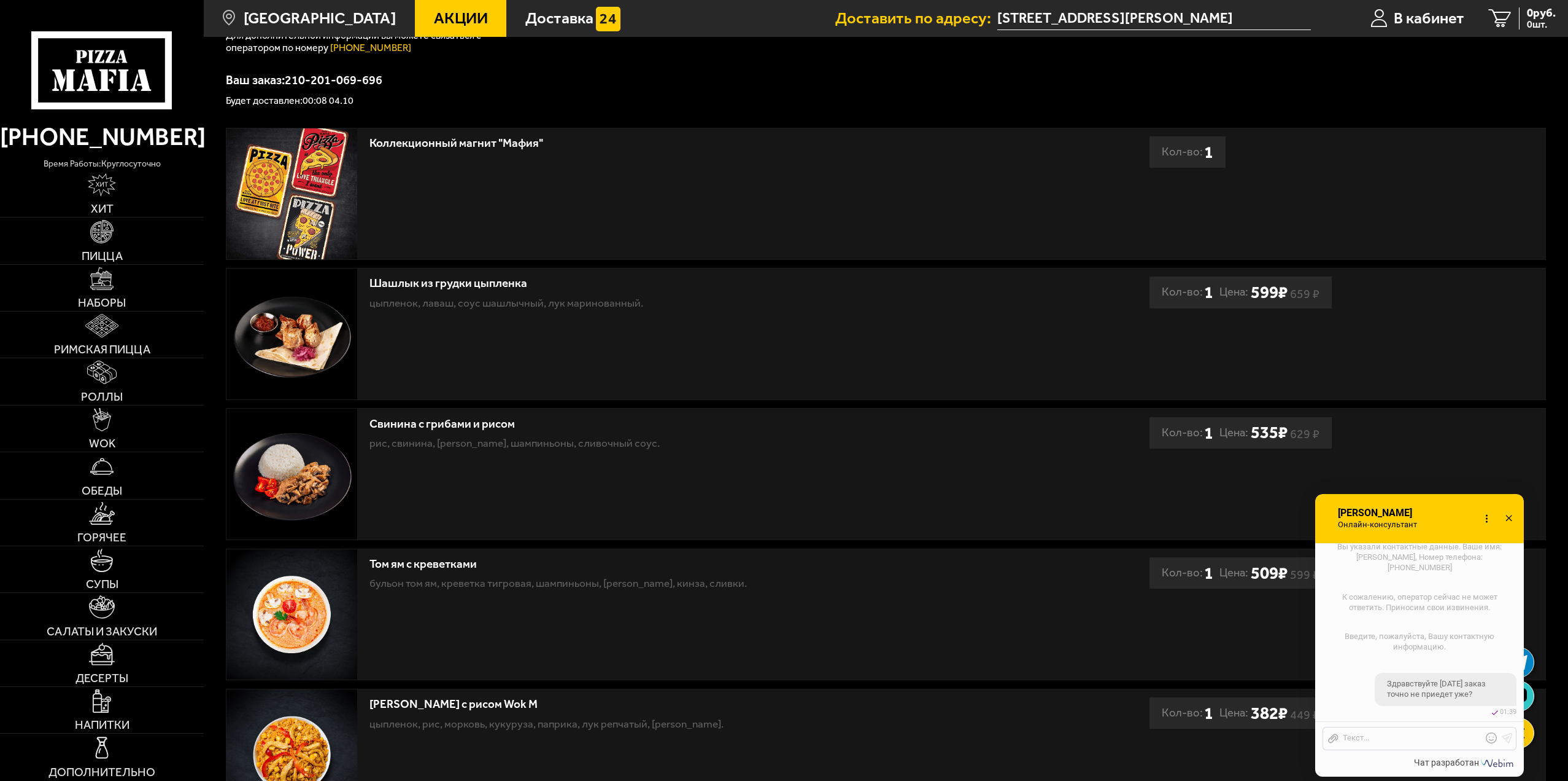
scroll to position [0, 0]
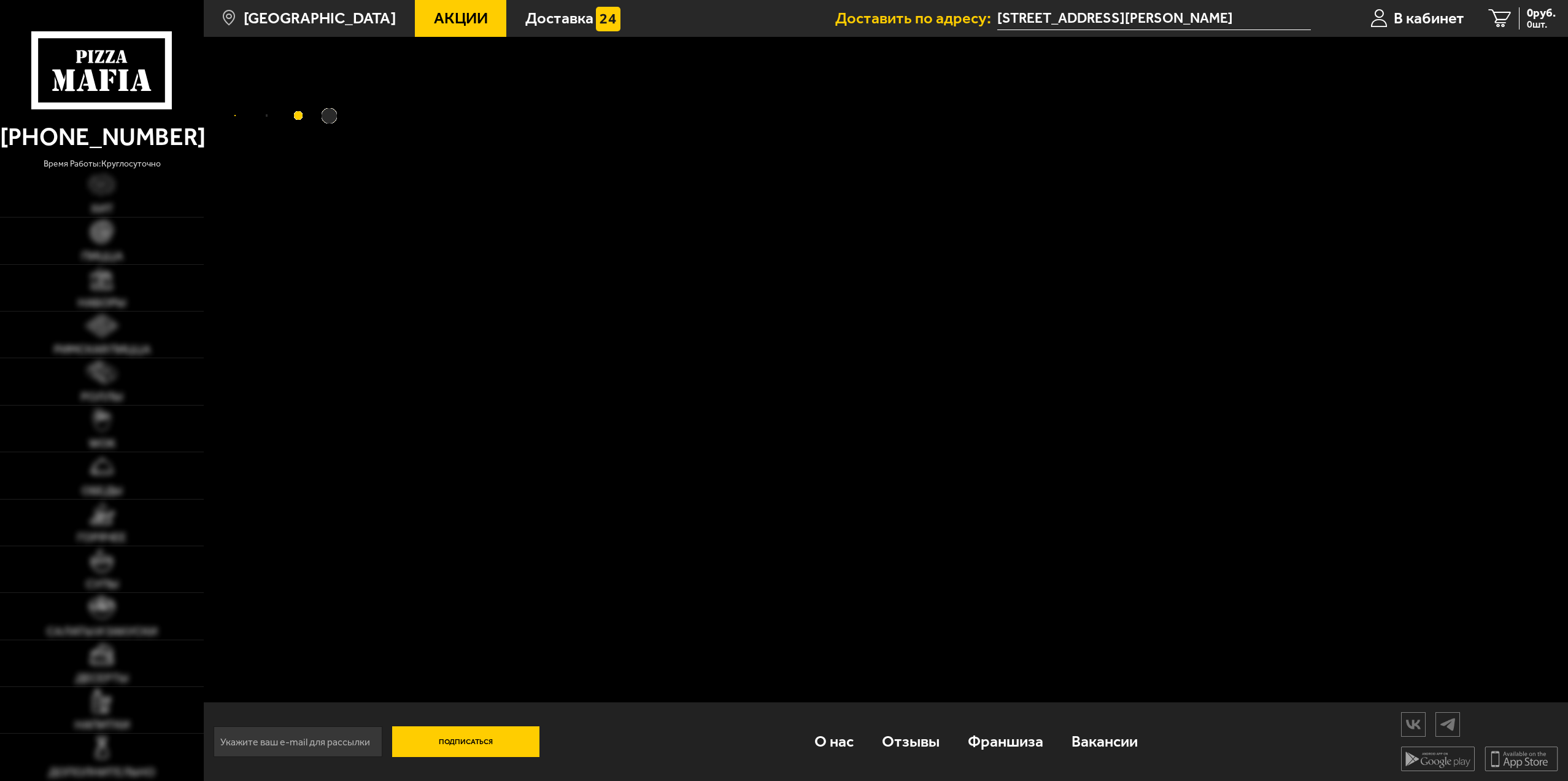
scroll to position [846, 0]
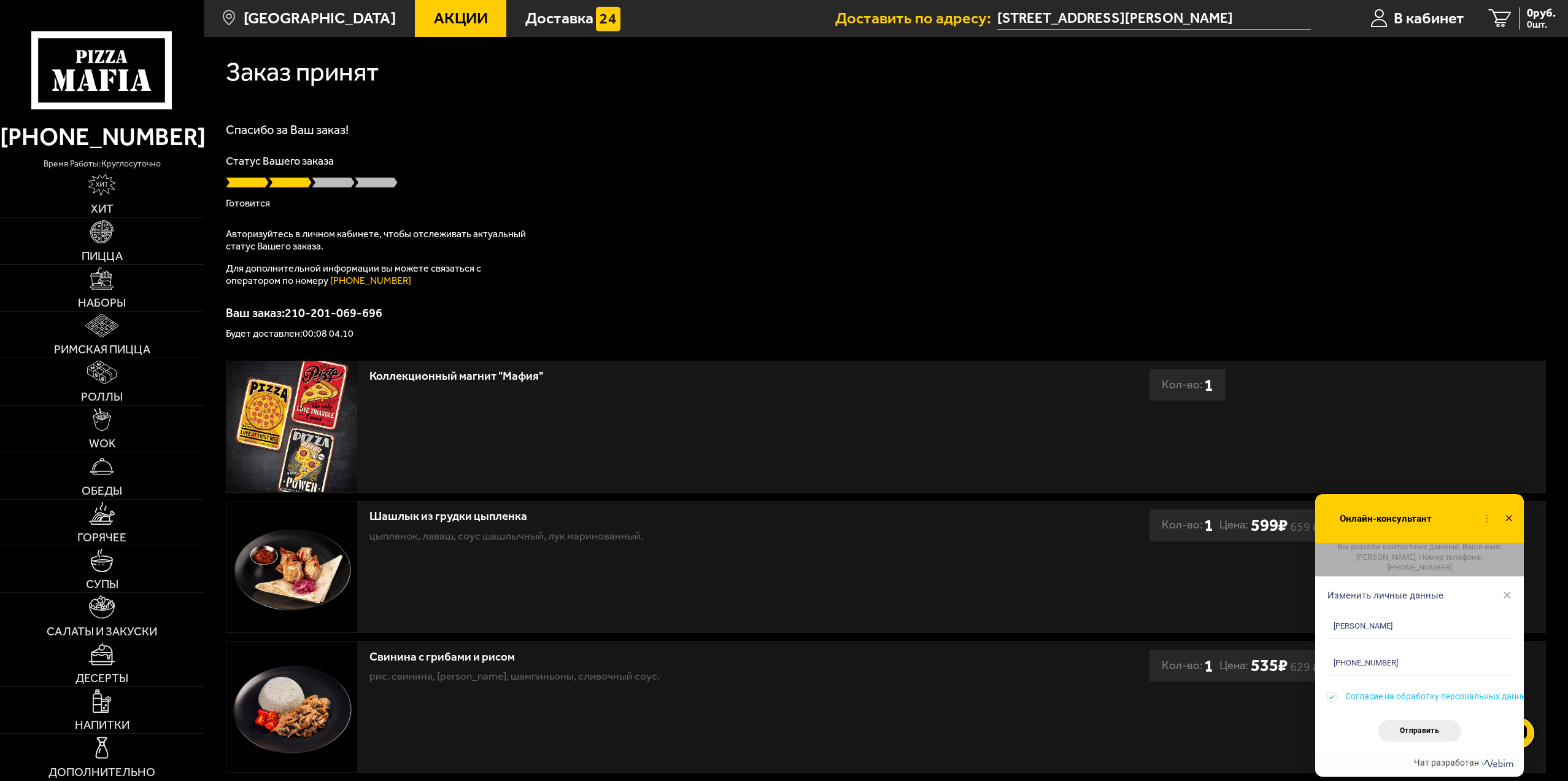
click at [1398, 718] on div "Согласие на обработку персональных данных" at bounding box center [1419, 705] width 184 height 28
click at [1398, 723] on button "Отправить" at bounding box center [1419, 730] width 83 height 22
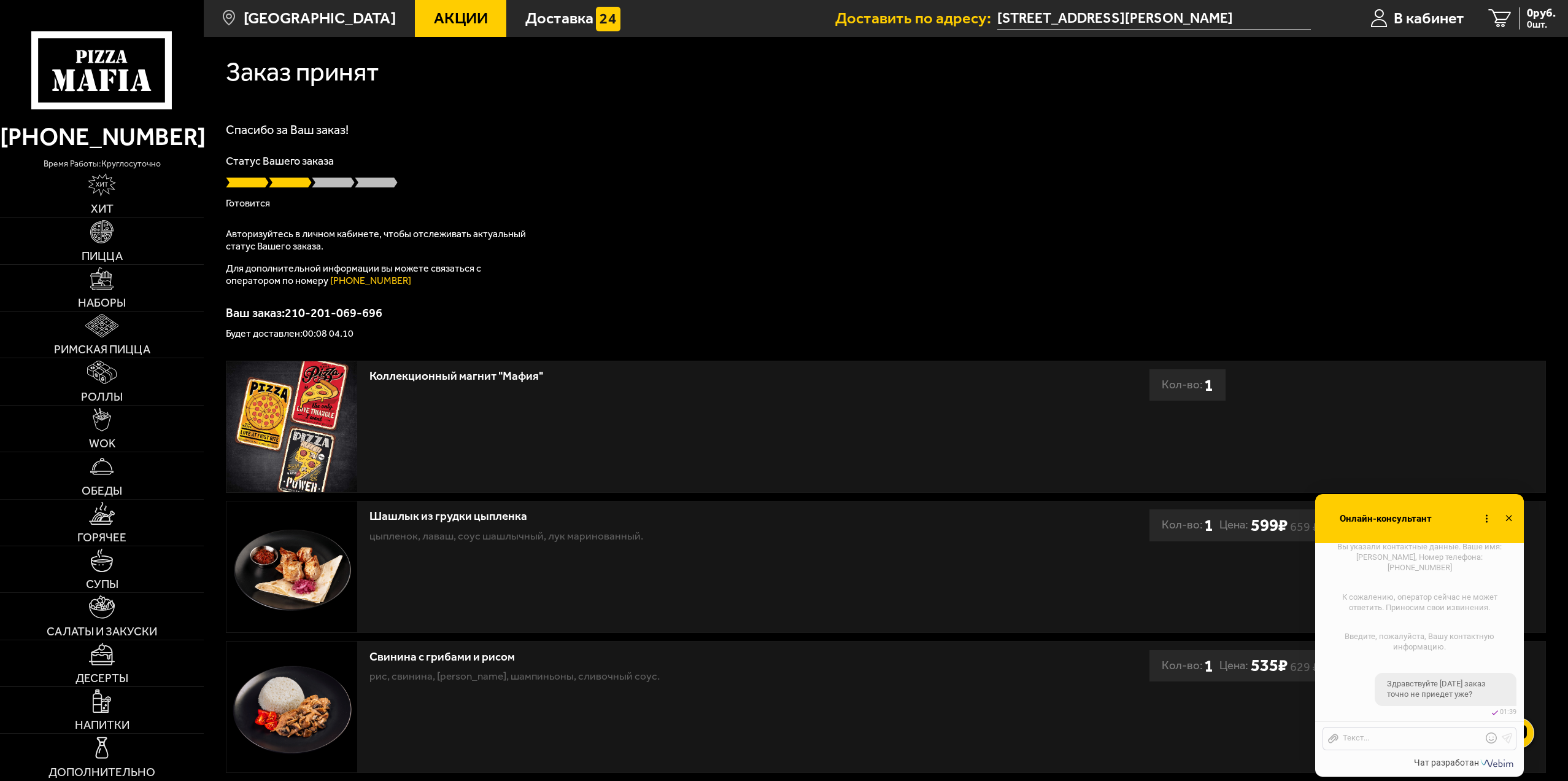
scroll to position [896, 0]
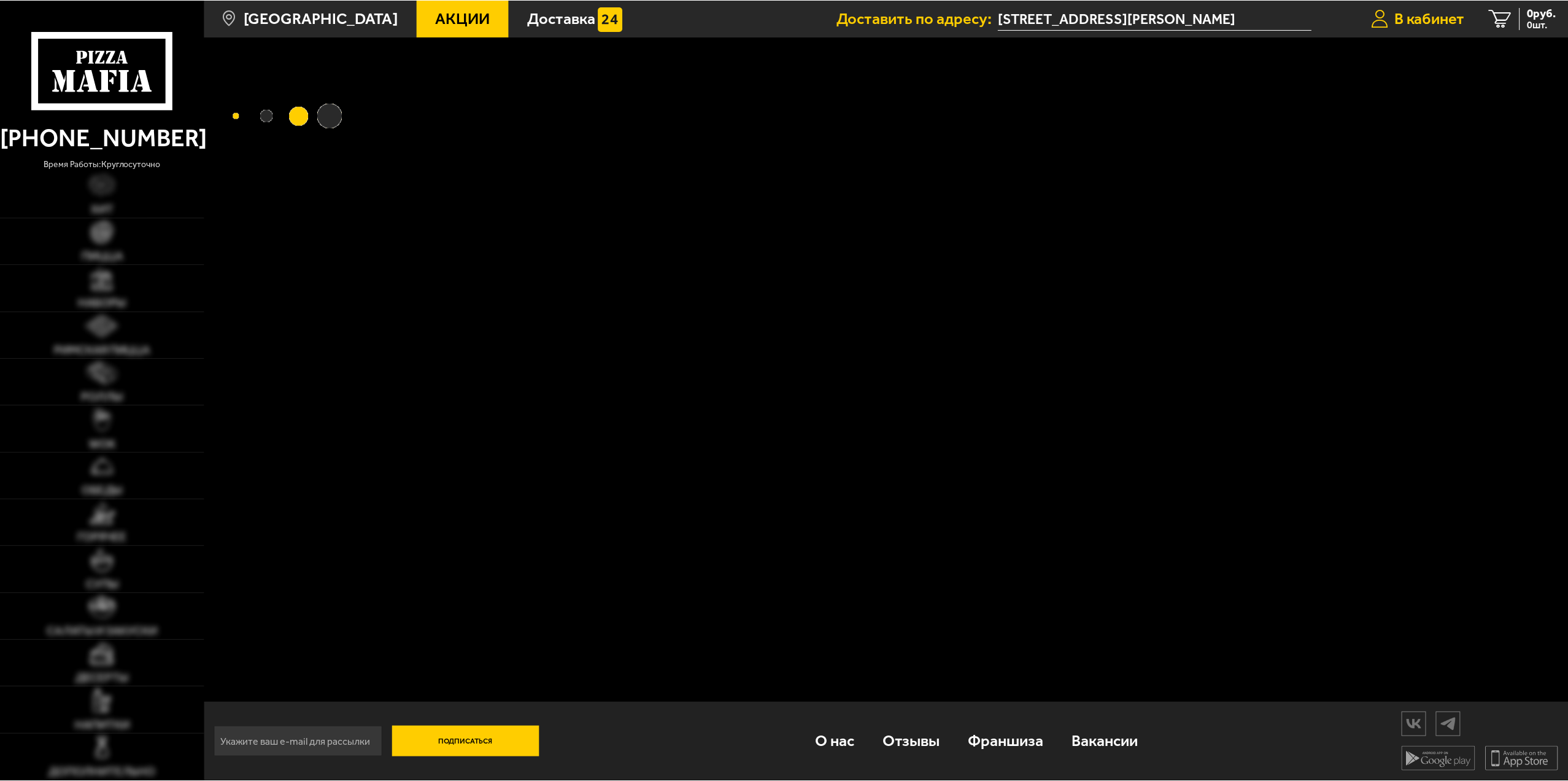
scroll to position [896, 0]
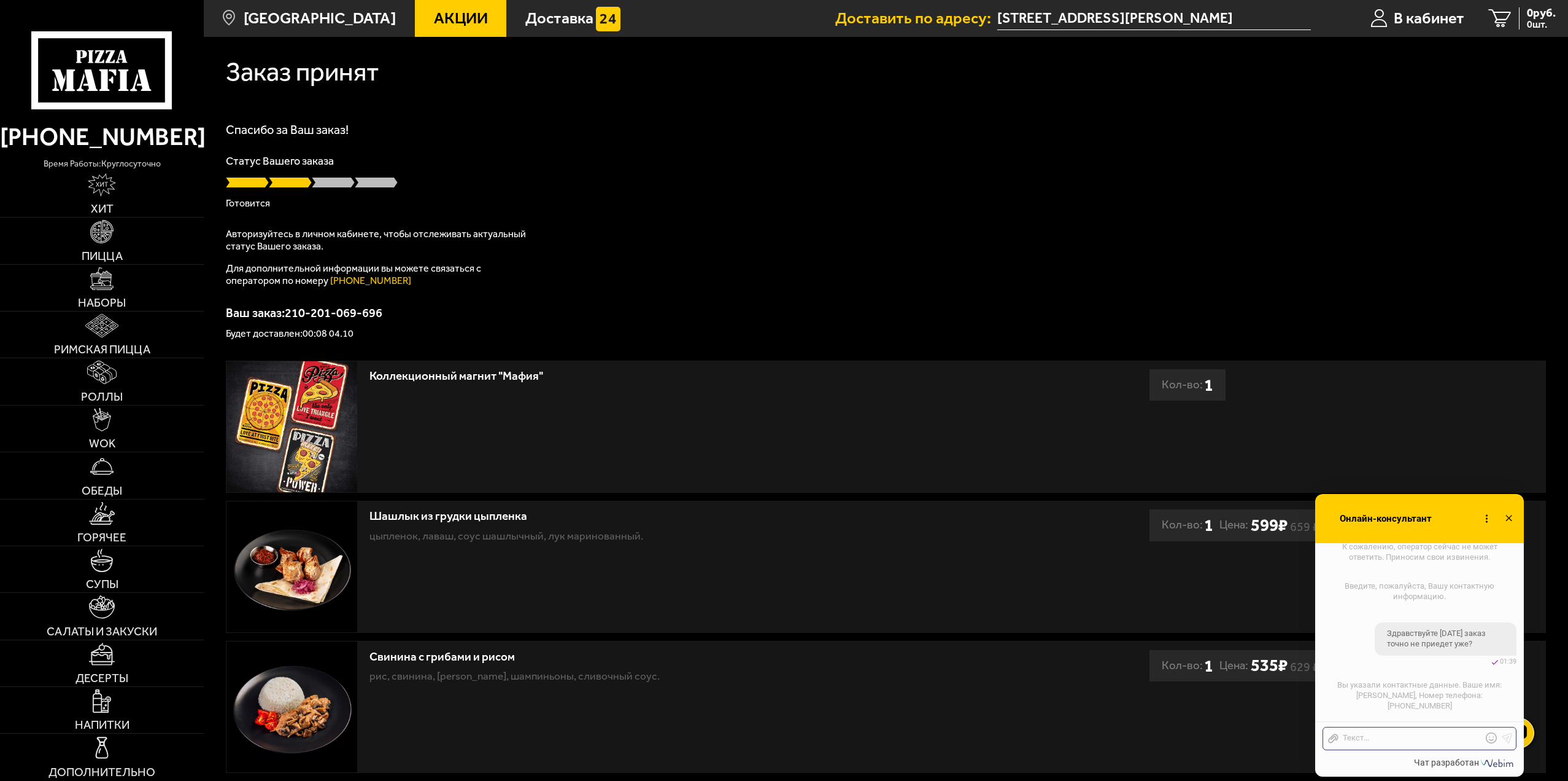
click at [613, 102] on div "Заказ принят" at bounding box center [886, 69] width 1321 height 65
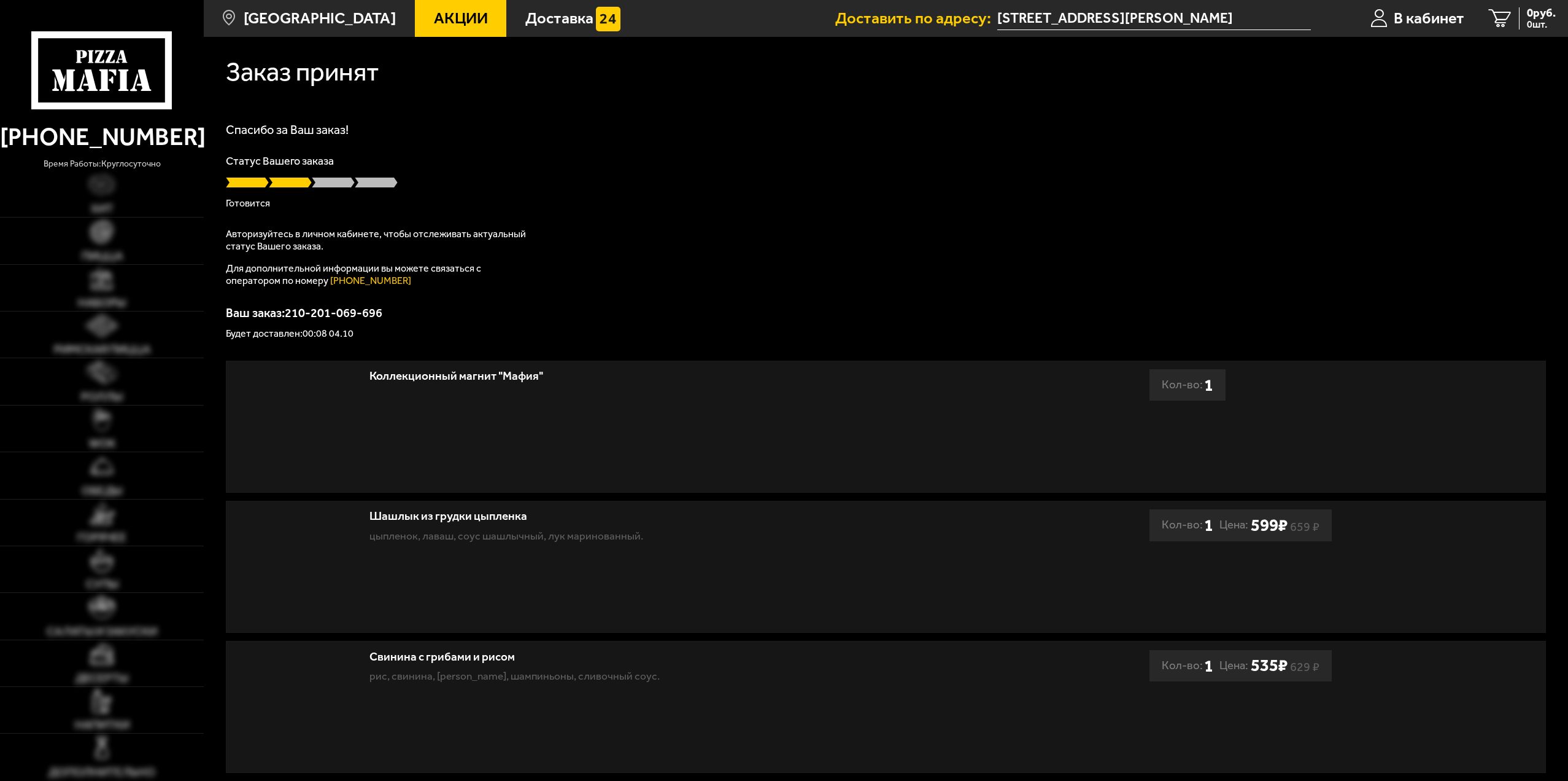
scroll to position [896, 0]
